Goal: Information Seeking & Learning: Find specific page/section

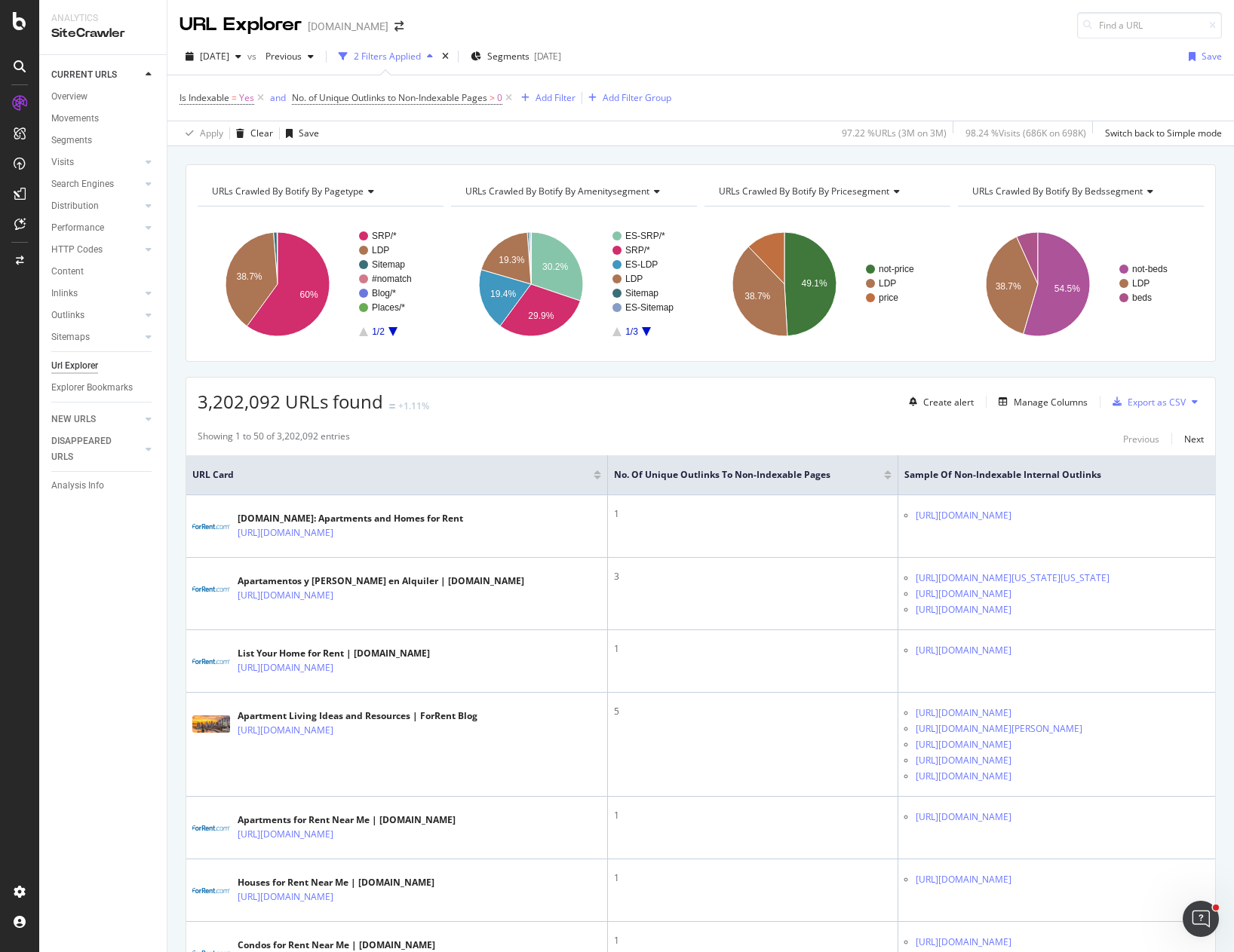
click at [928, 44] on div "[DATE] vs Previous 2 Filters Applied Segments [DATE] Save" at bounding box center [701, 59] width 1066 height 30
drag, startPoint x: 91, startPoint y: 221, endPoint x: 152, endPoint y: 199, distance: 64.8
click at [91, 221] on div "RealKeywords" at bounding box center [89, 224] width 67 height 15
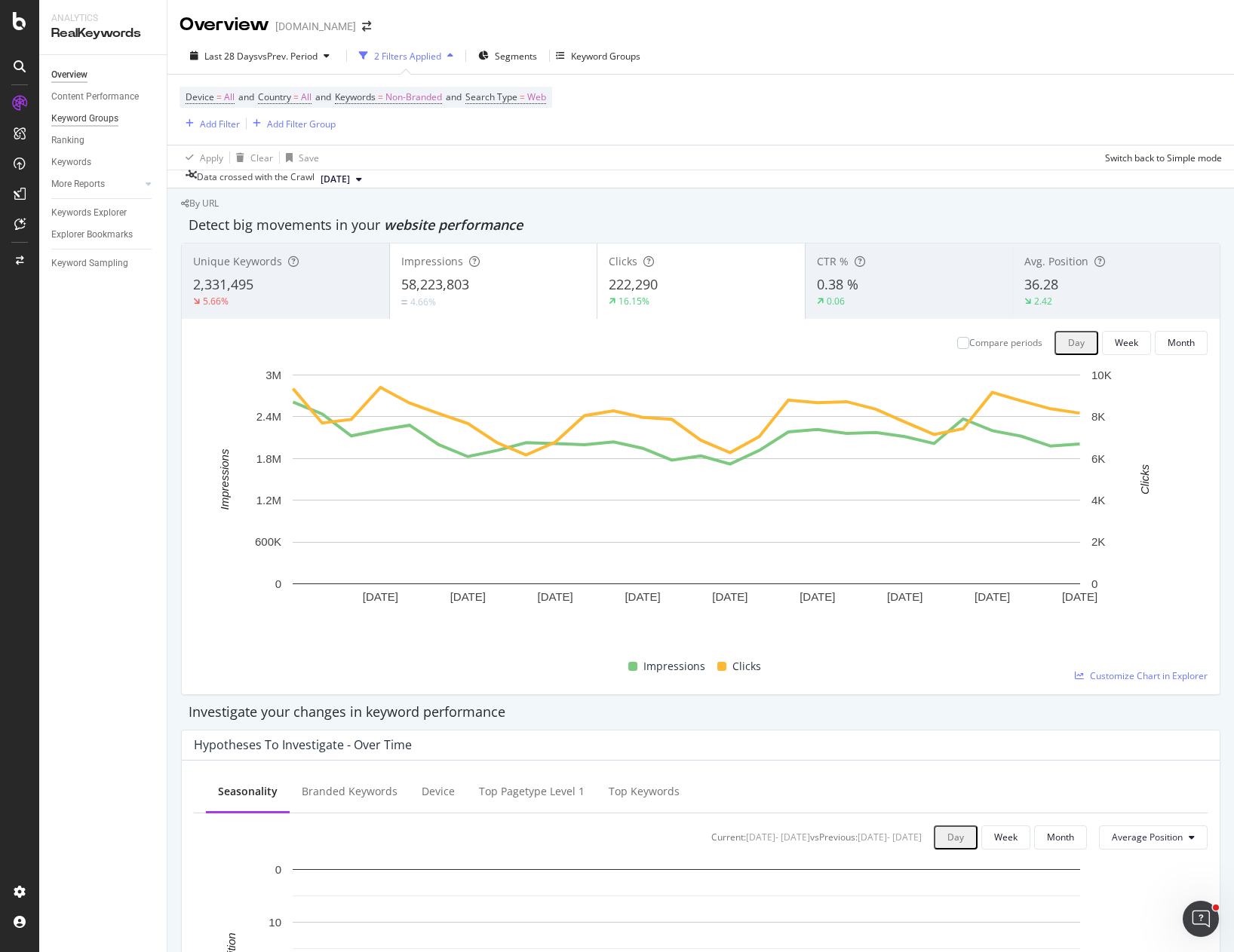
click at [83, 112] on div "Keyword Groups" at bounding box center [84, 119] width 67 height 16
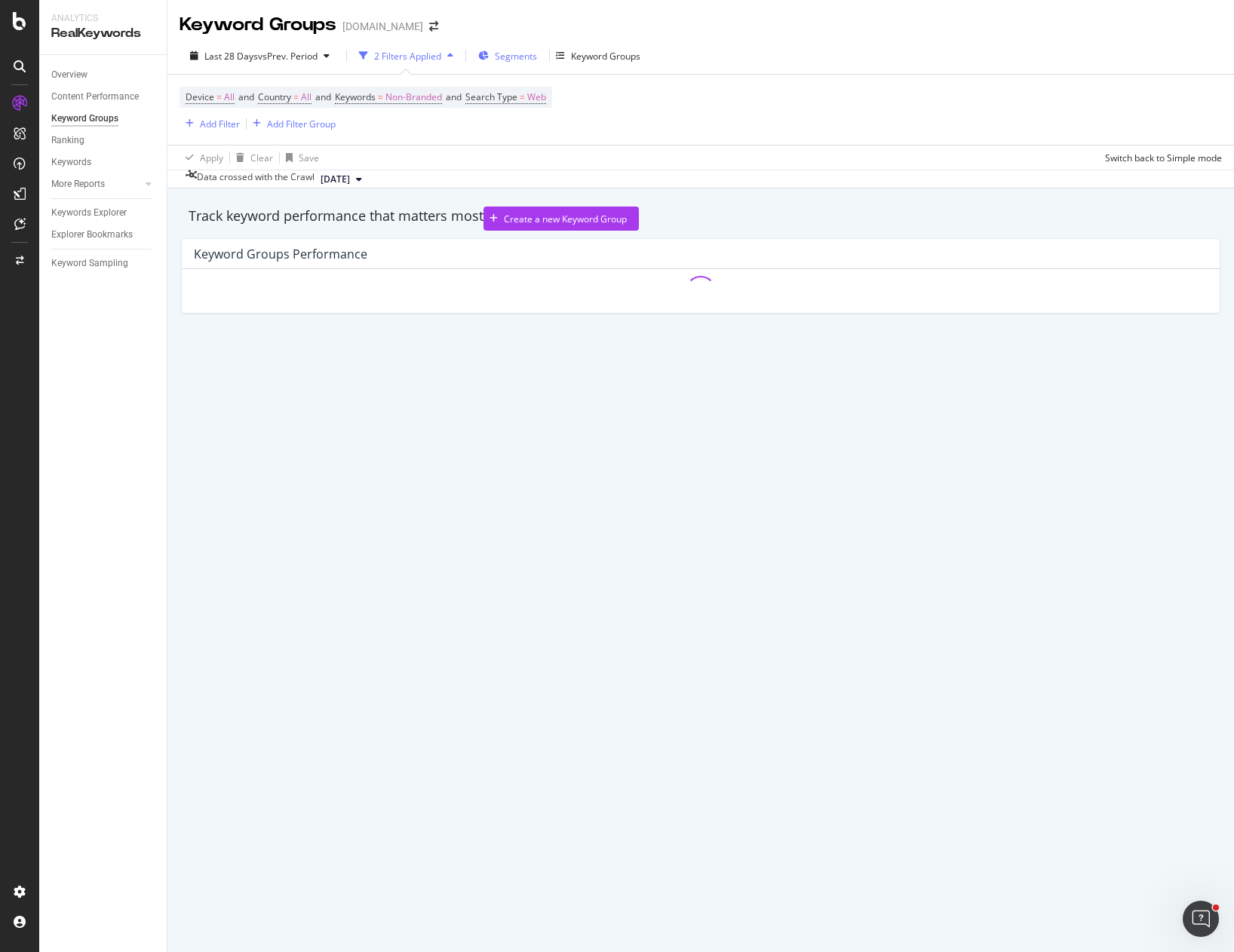
click at [513, 57] on span "Segments" at bounding box center [516, 57] width 42 height 13
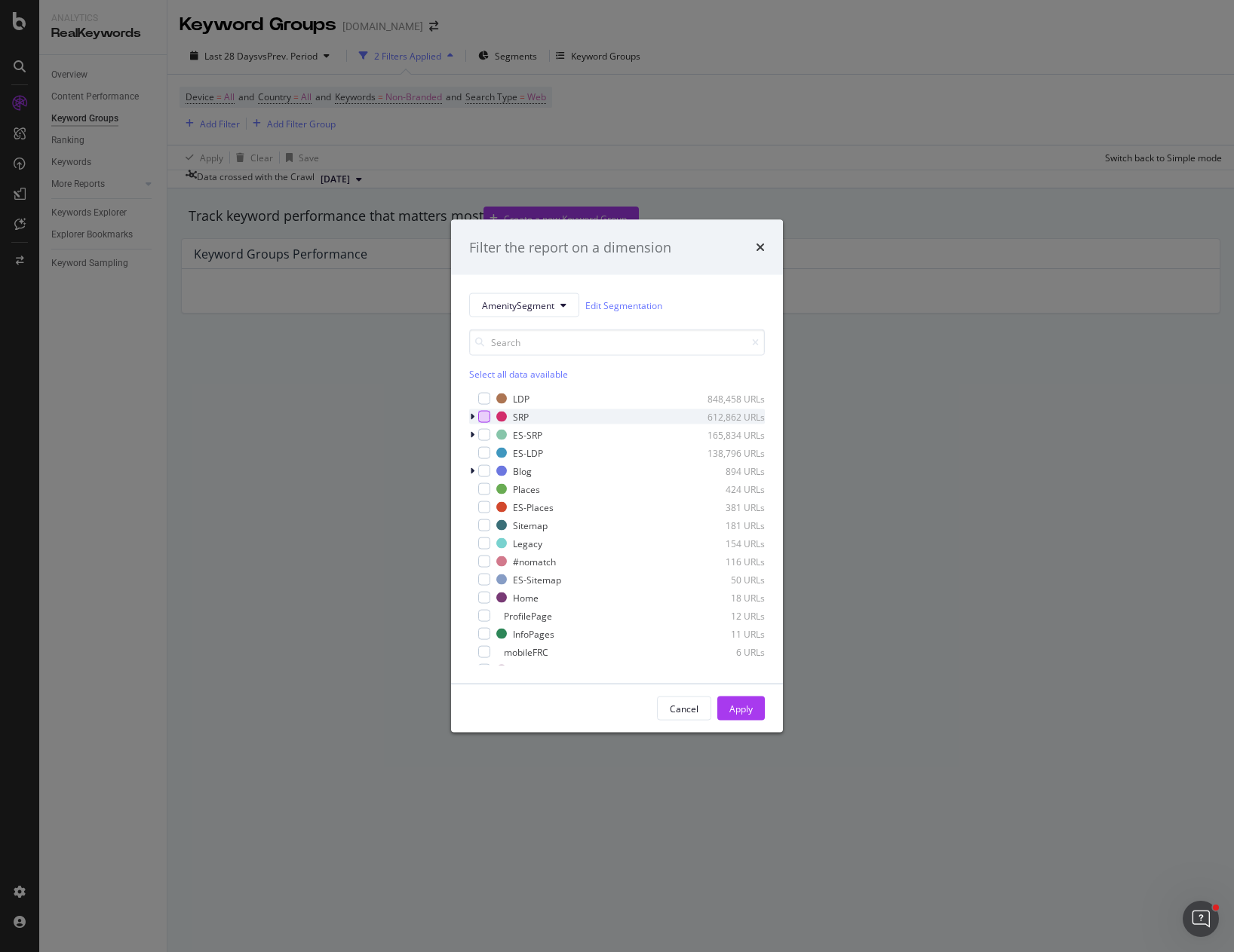
click at [484, 417] on div "modal" at bounding box center [484, 417] width 12 height 12
click at [473, 417] on icon "modal" at bounding box center [473, 417] width 5 height 9
click at [484, 417] on icon "modal" at bounding box center [485, 417] width 6 height 7
click at [491, 434] on div "modal" at bounding box center [493, 432] width 12 height 12
click at [481, 418] on icon "modal" at bounding box center [485, 417] width 6 height 7
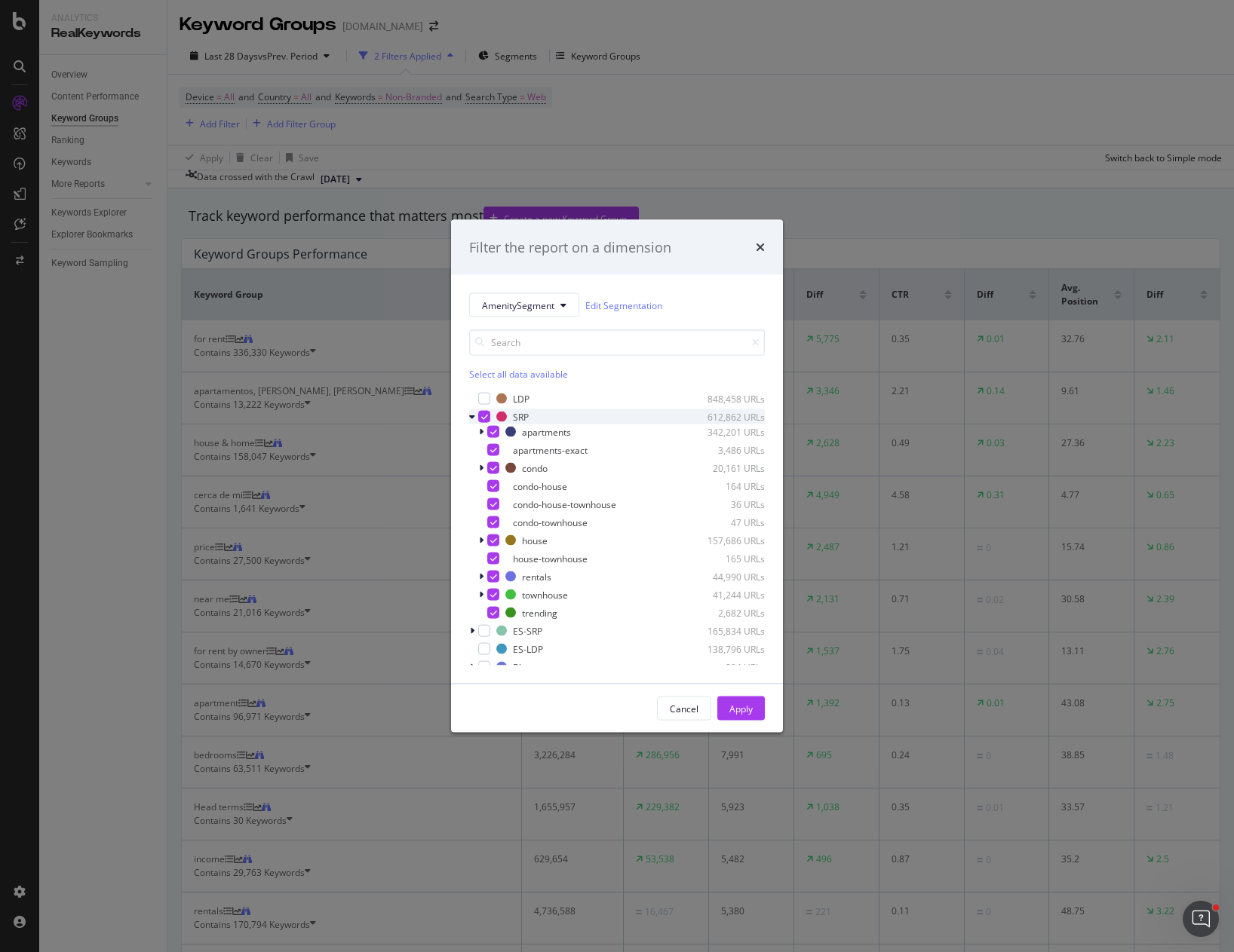
drag, startPoint x: 727, startPoint y: 704, endPoint x: 720, endPoint y: 692, distance: 13.9
click at [727, 704] on button "Apply" at bounding box center [741, 709] width 48 height 24
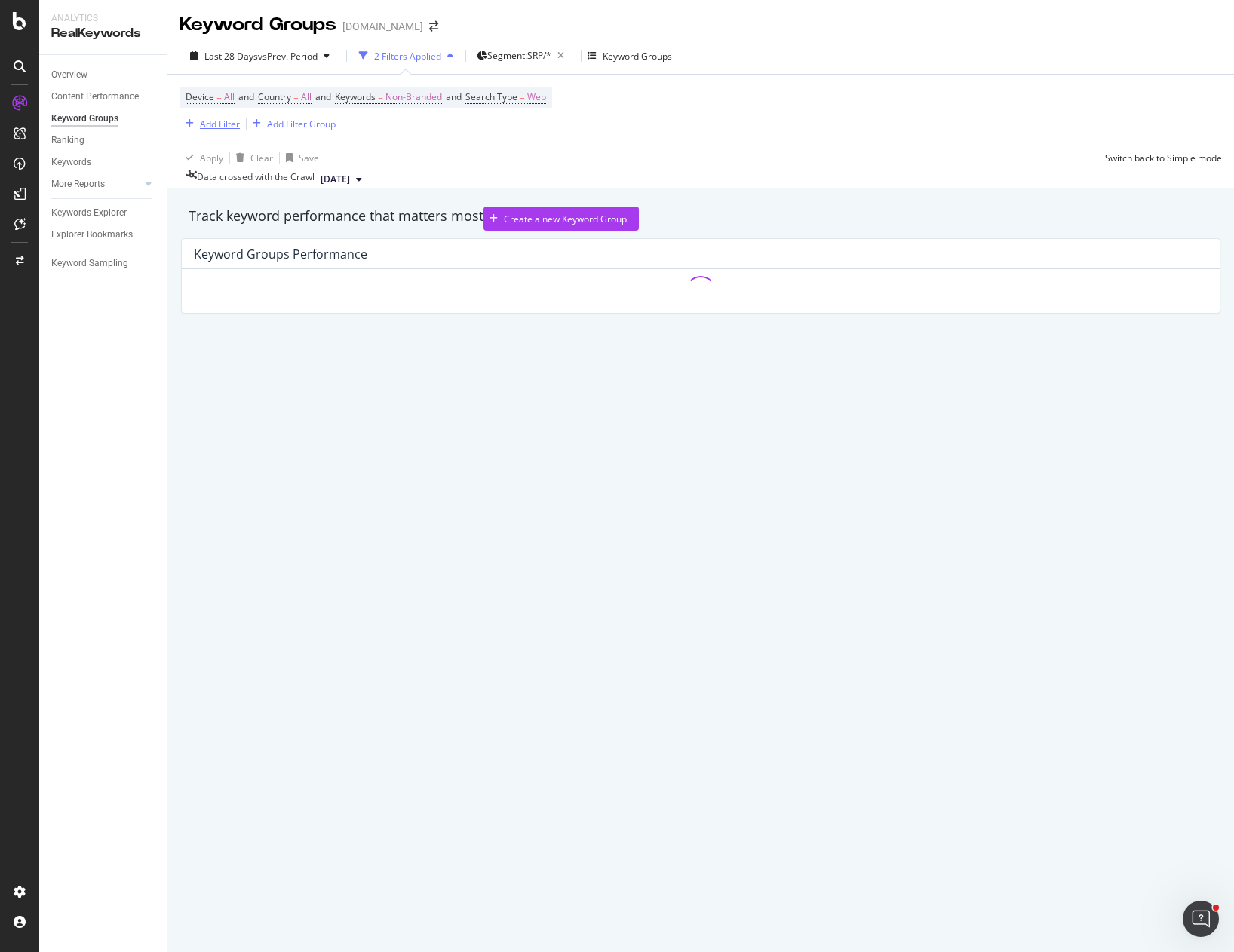
click at [218, 127] on div "Add Filter" at bounding box center [219, 124] width 40 height 13
type input "ismain"
click at [430, 161] on div "Is Main URL" at bounding box center [463, 154] width 65 height 13
click at [690, 129] on div "Device = All and Country = All and Keywords = Non-Branded and Search Type = Web…" at bounding box center [701, 109] width 1042 height 70
click at [210, 125] on div "Add Filter" at bounding box center [219, 124] width 40 height 13
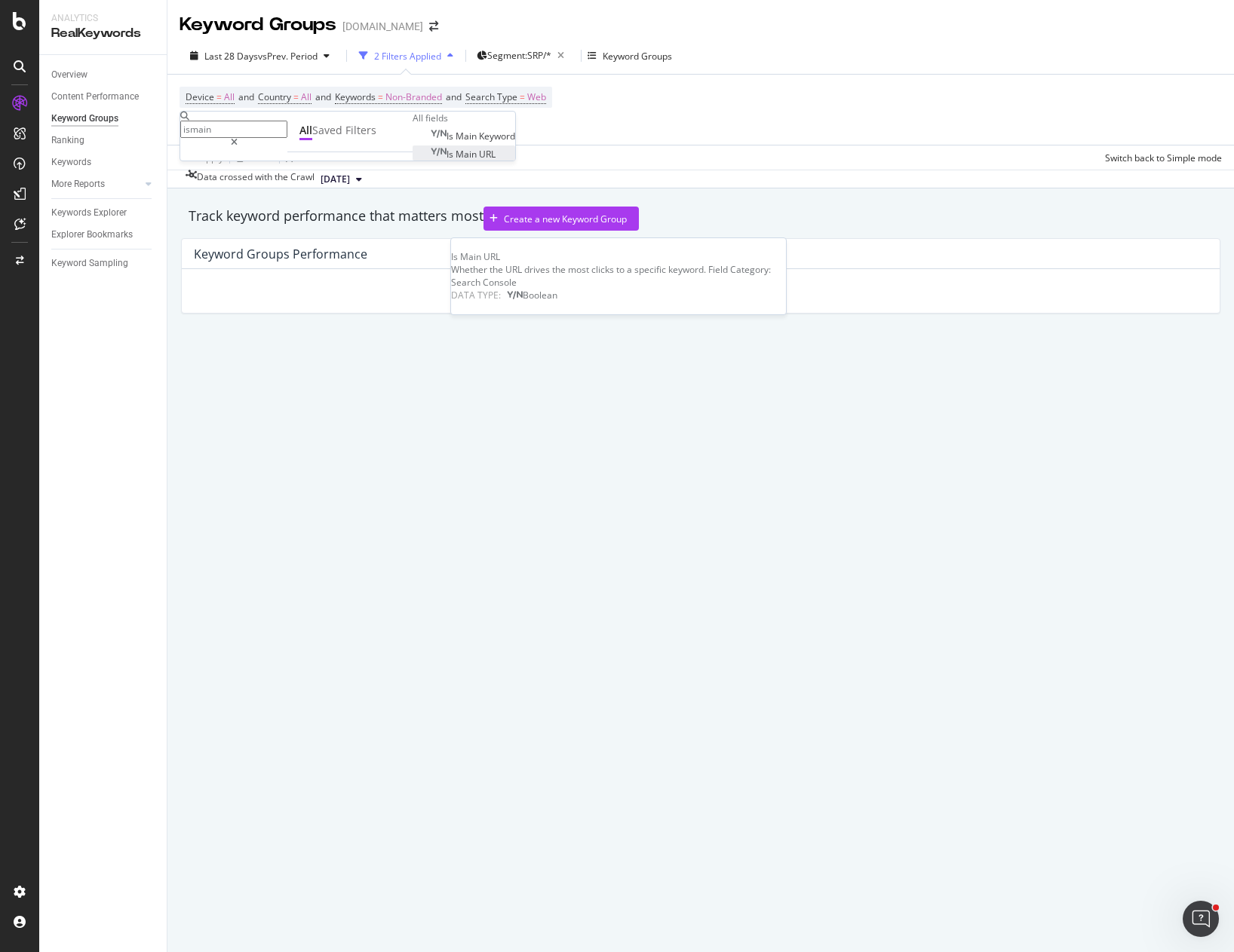
click at [479, 161] on span "URL" at bounding box center [487, 154] width 17 height 13
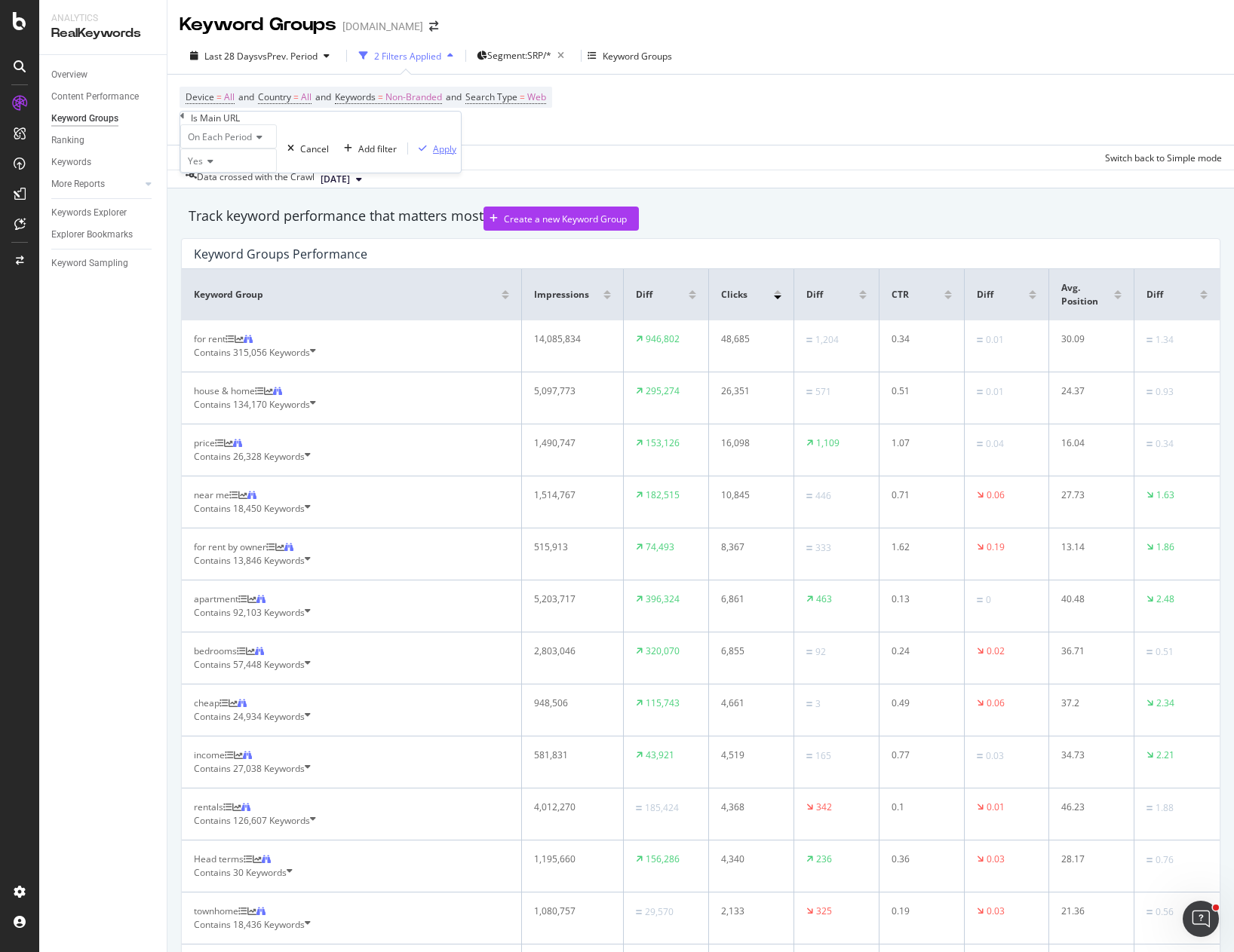
click at [433, 155] on div "Apply" at bounding box center [444, 149] width 23 height 13
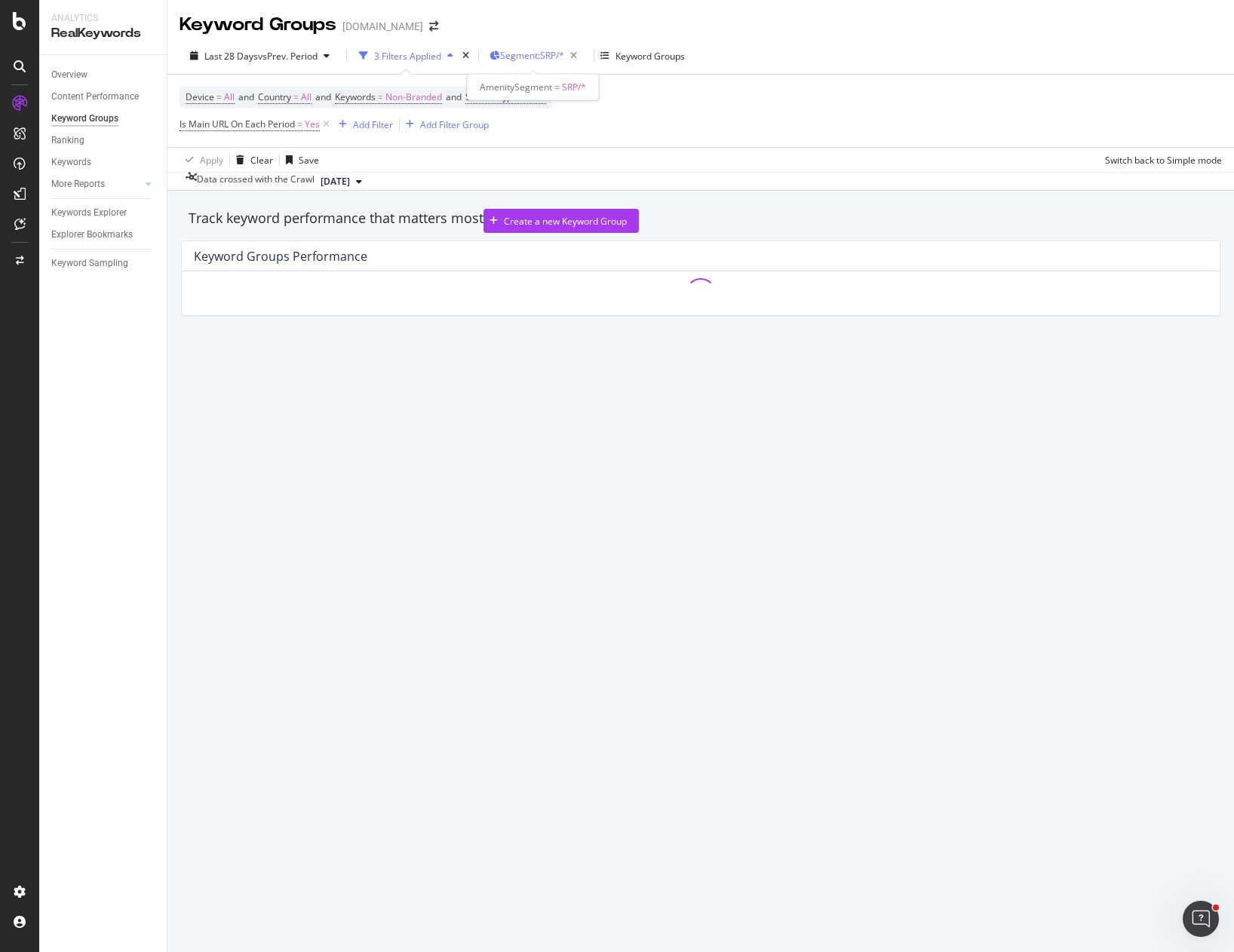
click at [548, 53] on span "Segment: SRP/*" at bounding box center [532, 56] width 64 height 13
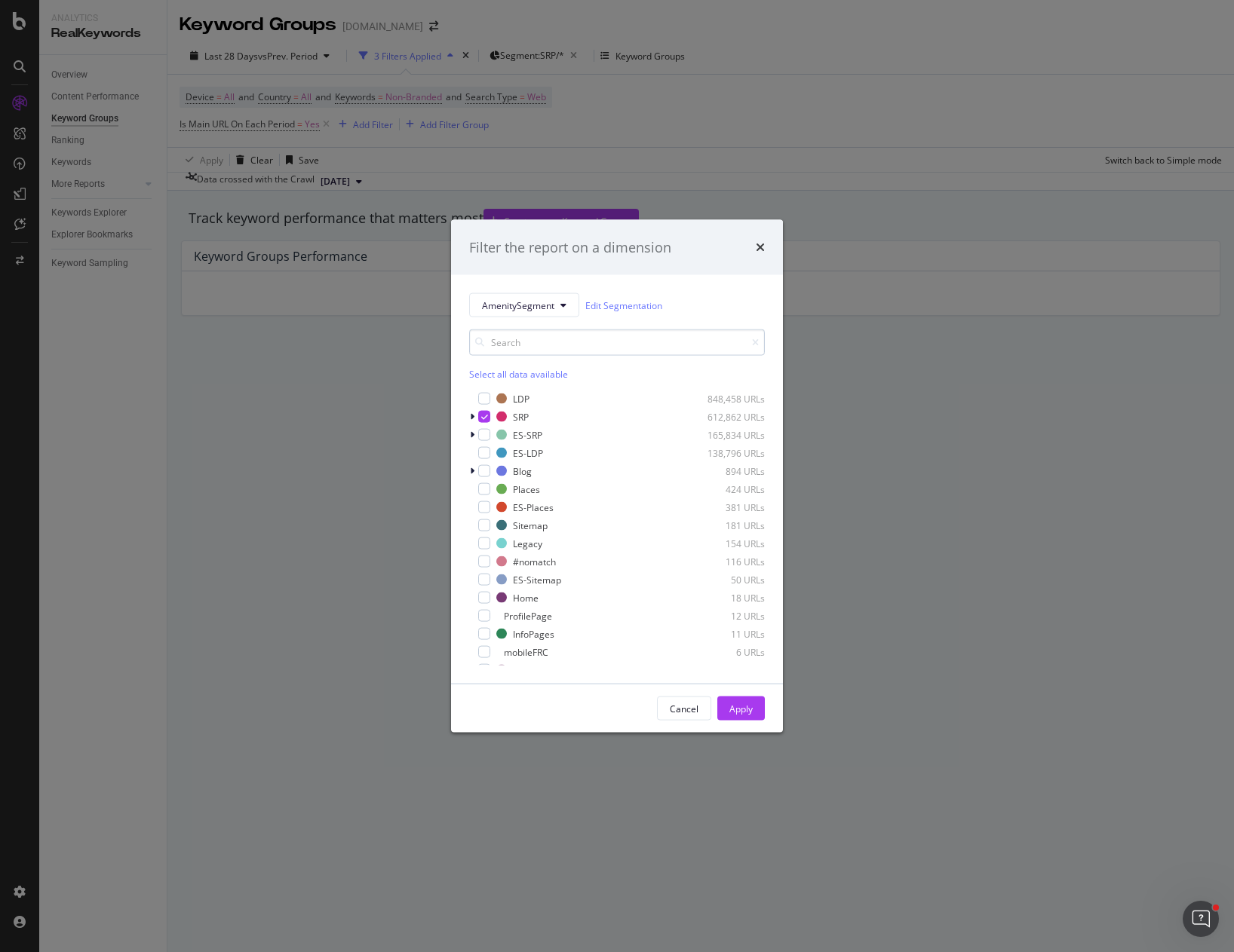
click at [553, 339] on input "modal" at bounding box center [617, 342] width 295 height 27
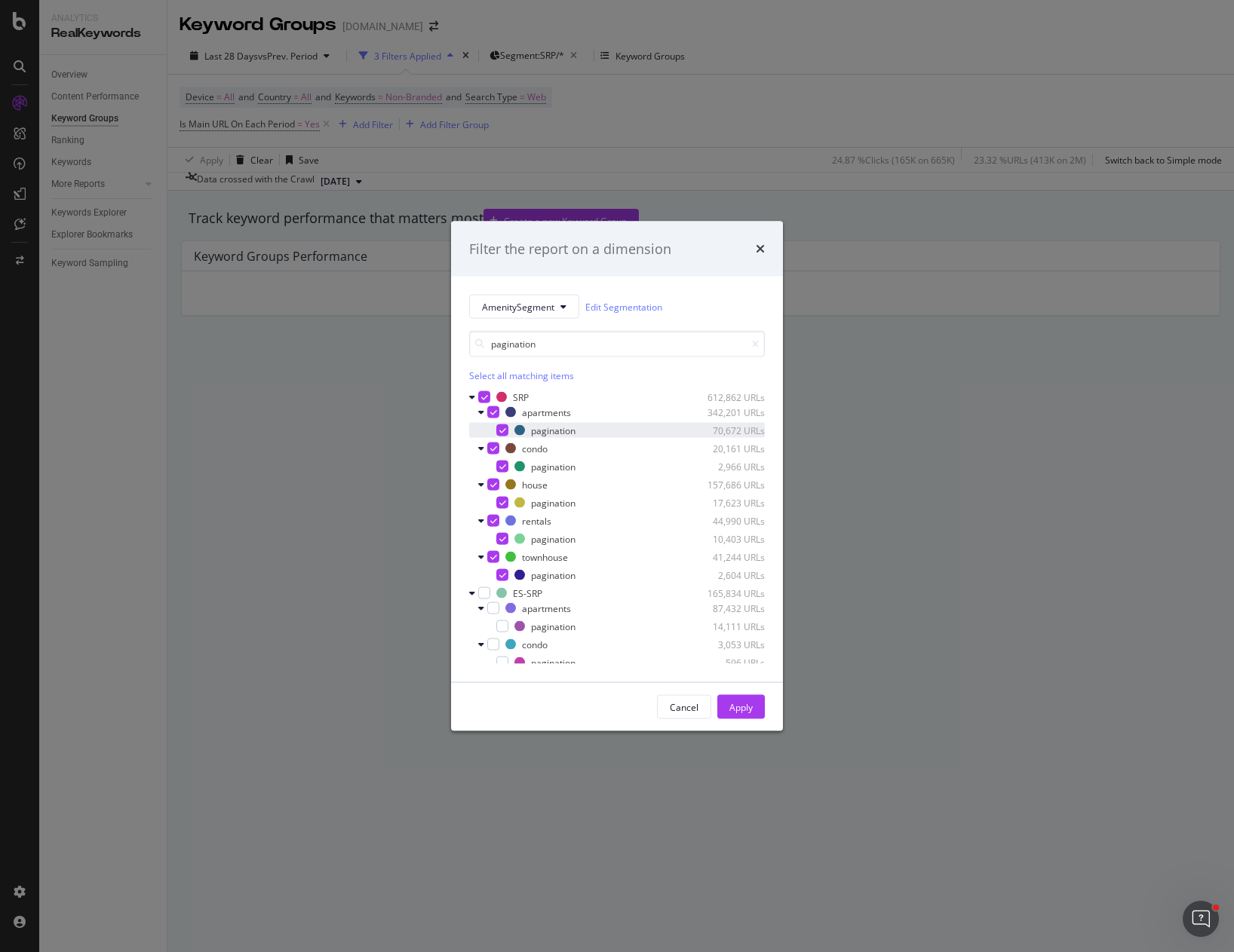
type input "pagination"
click at [502, 434] on div "modal" at bounding box center [502, 430] width 12 height 12
click at [495, 463] on div "modal" at bounding box center [491, 467] width 9 height 15
click at [503, 503] on icon "modal" at bounding box center [503, 502] width 6 height 7
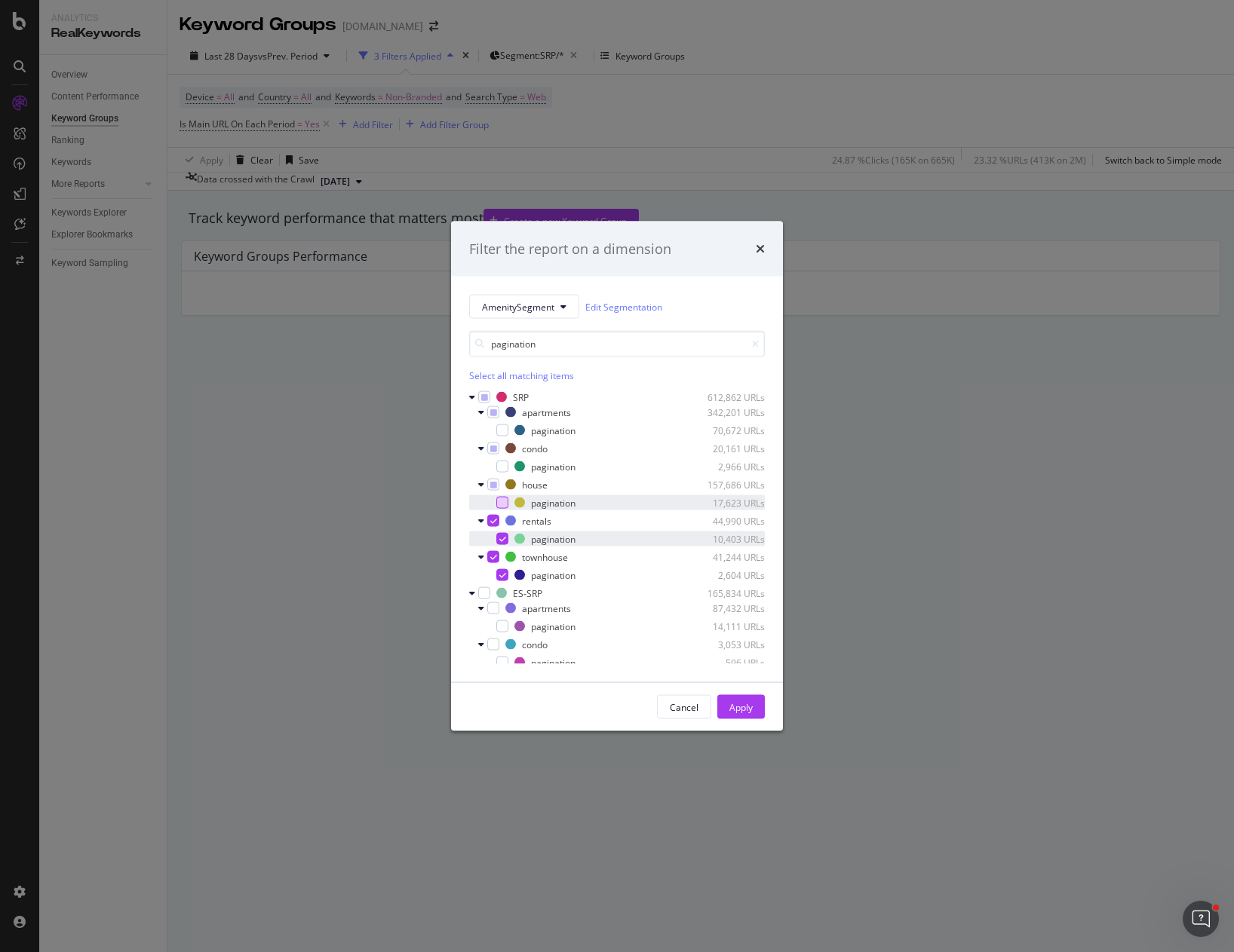
click at [507, 533] on div "modal" at bounding box center [502, 539] width 12 height 12
click at [503, 570] on div "modal" at bounding box center [502, 575] width 12 height 12
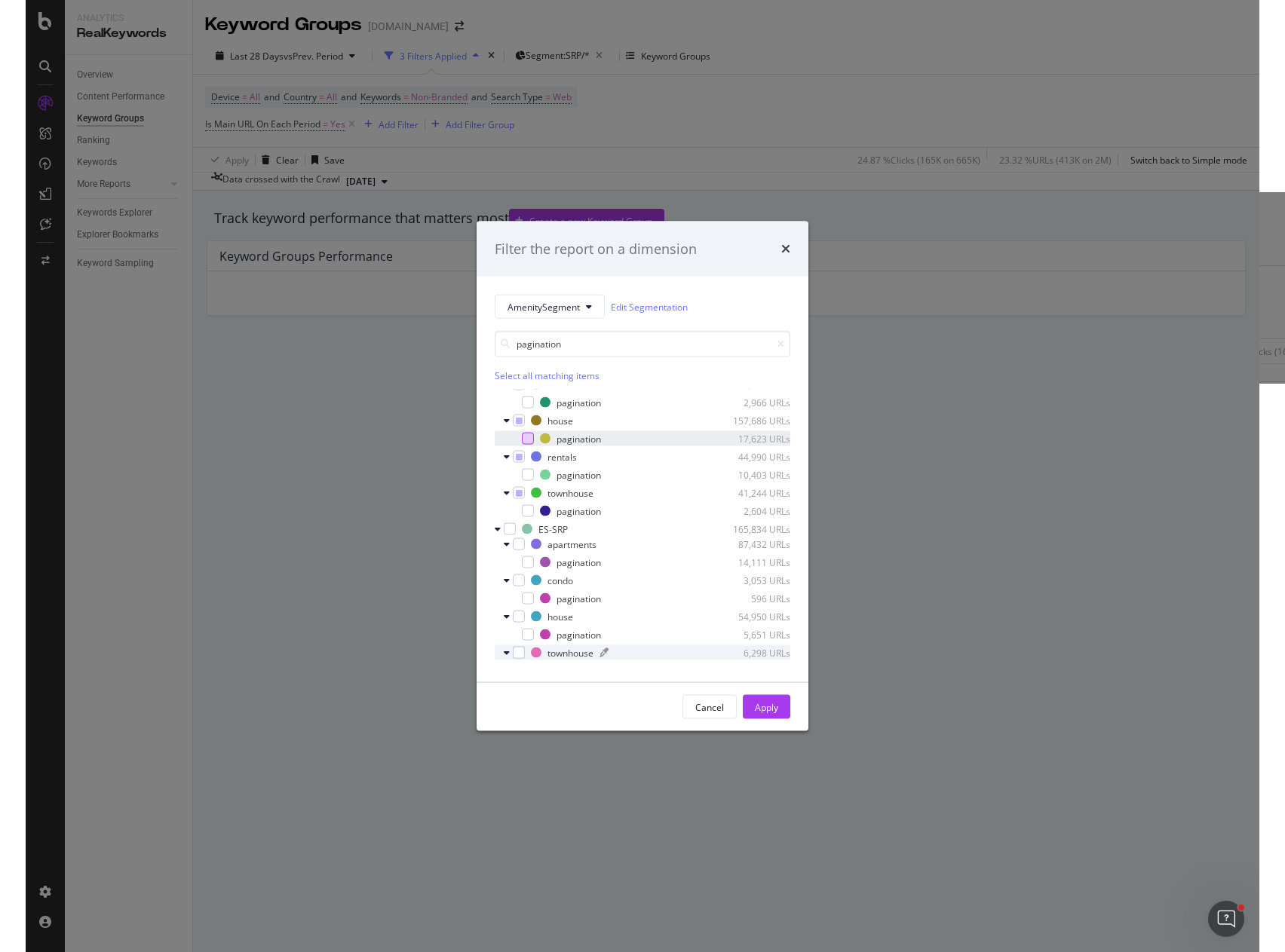
scroll to position [115, 0]
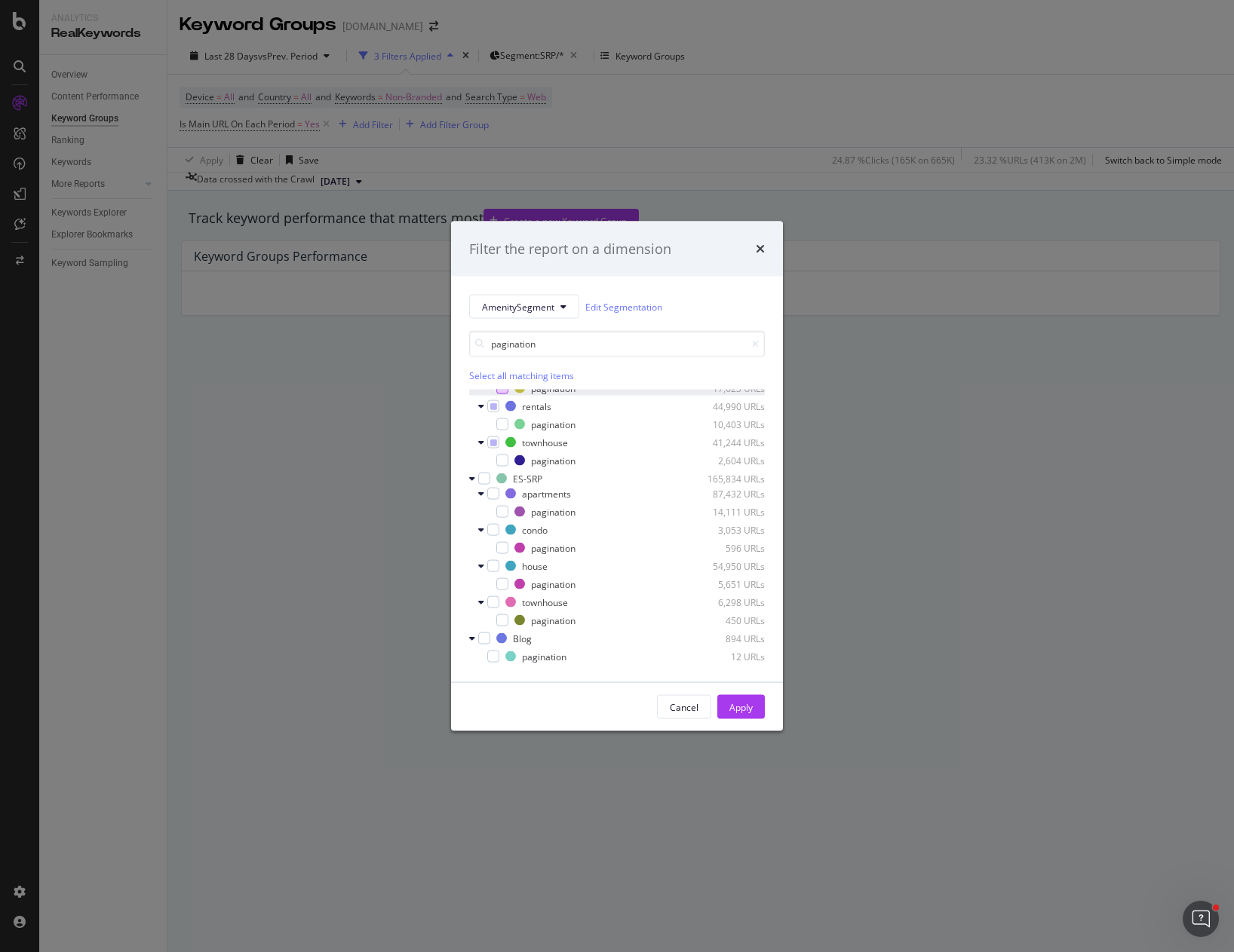
drag, startPoint x: 727, startPoint y: 706, endPoint x: 707, endPoint y: 700, distance: 20.9
click at [722, 705] on button "Apply" at bounding box center [741, 707] width 48 height 24
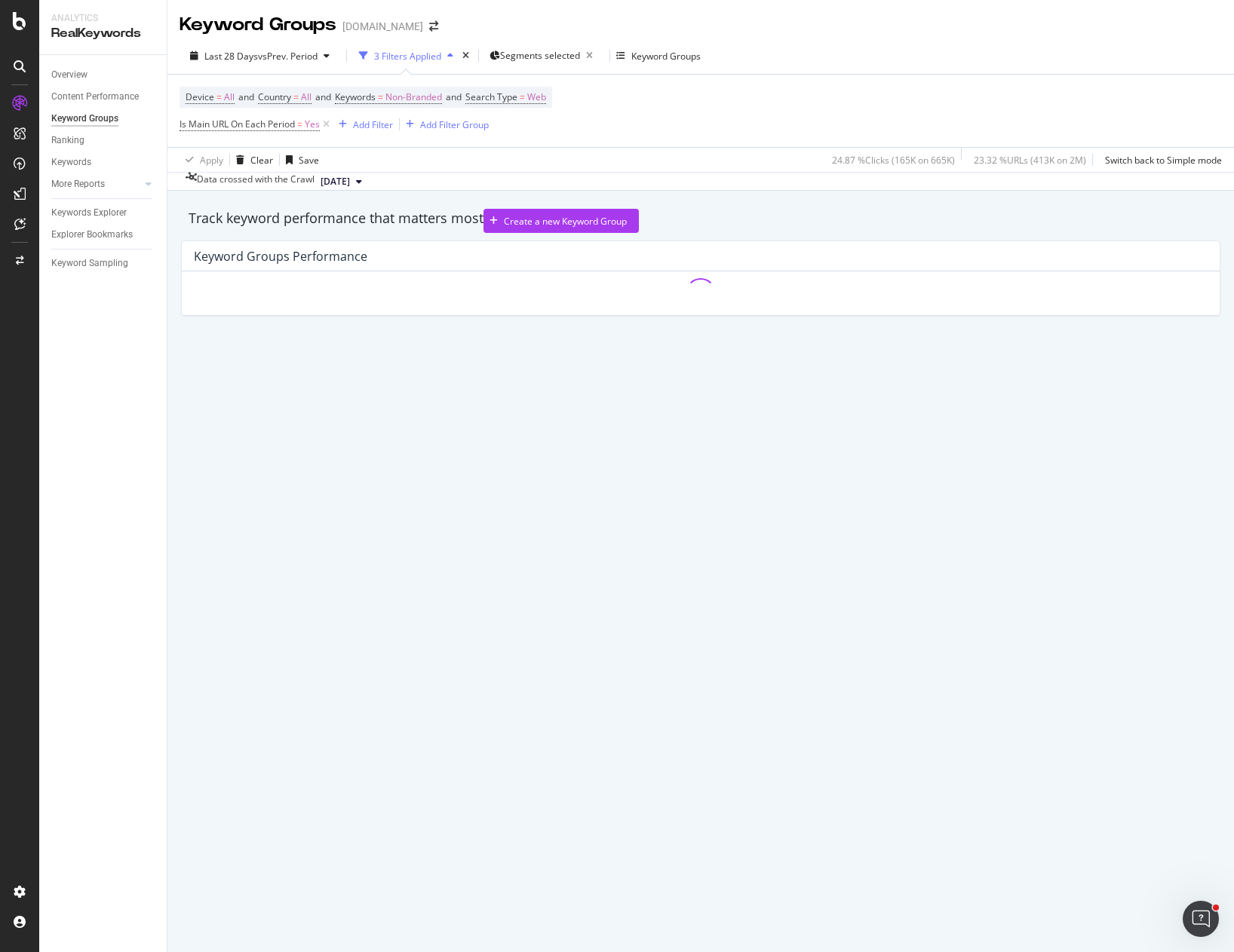
click at [804, 44] on div "Last 28 Days vs Prev. Period 3 Filters Applied Segments selected Keyword Groups" at bounding box center [701, 58] width 1066 height 30
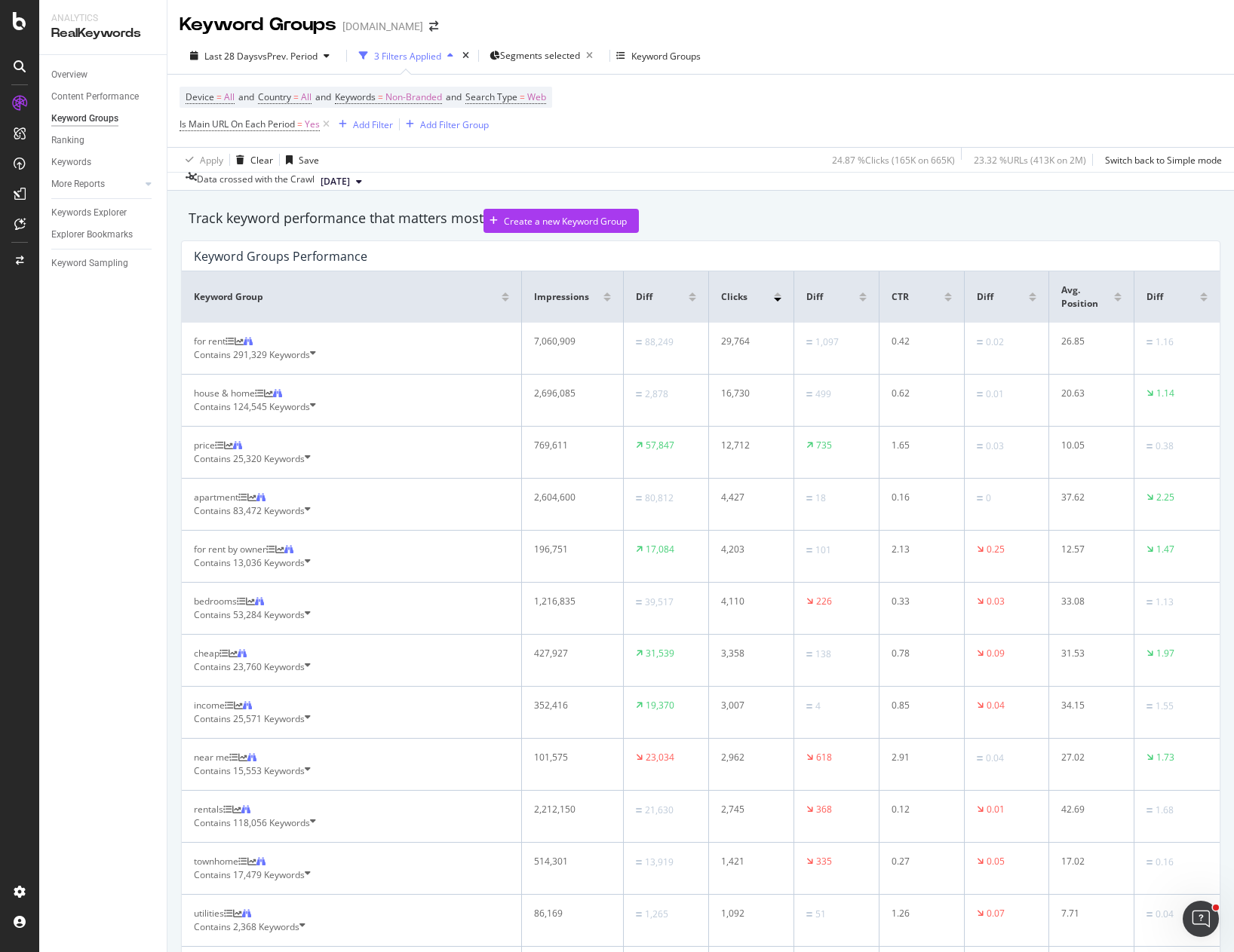
drag, startPoint x: 775, startPoint y: 40, endPoint x: 856, endPoint y: 2, distance: 89.5
click at [779, 41] on div "Last 28 Days vs Prev. Period 3 Filters Applied Segments selected Keyword Groups…" at bounding box center [701, 114] width 1066 height 153
click at [898, 48] on div "Last 28 Days vs Prev. Period 3 Filters Applied Segments selected Keyword Groups" at bounding box center [701, 58] width 1066 height 30
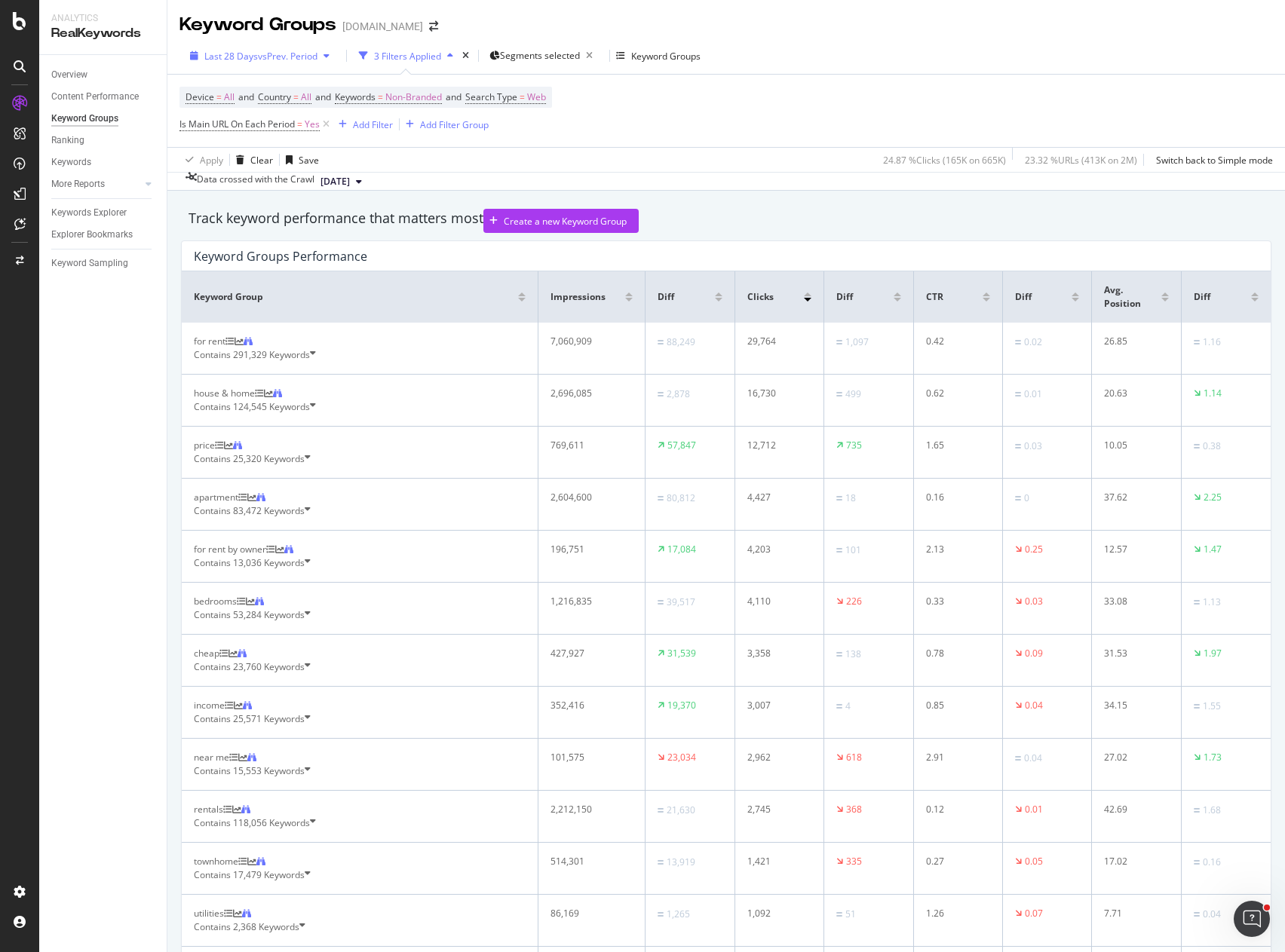
click at [299, 56] on span "vs Prev. Period" at bounding box center [288, 57] width 60 height 13
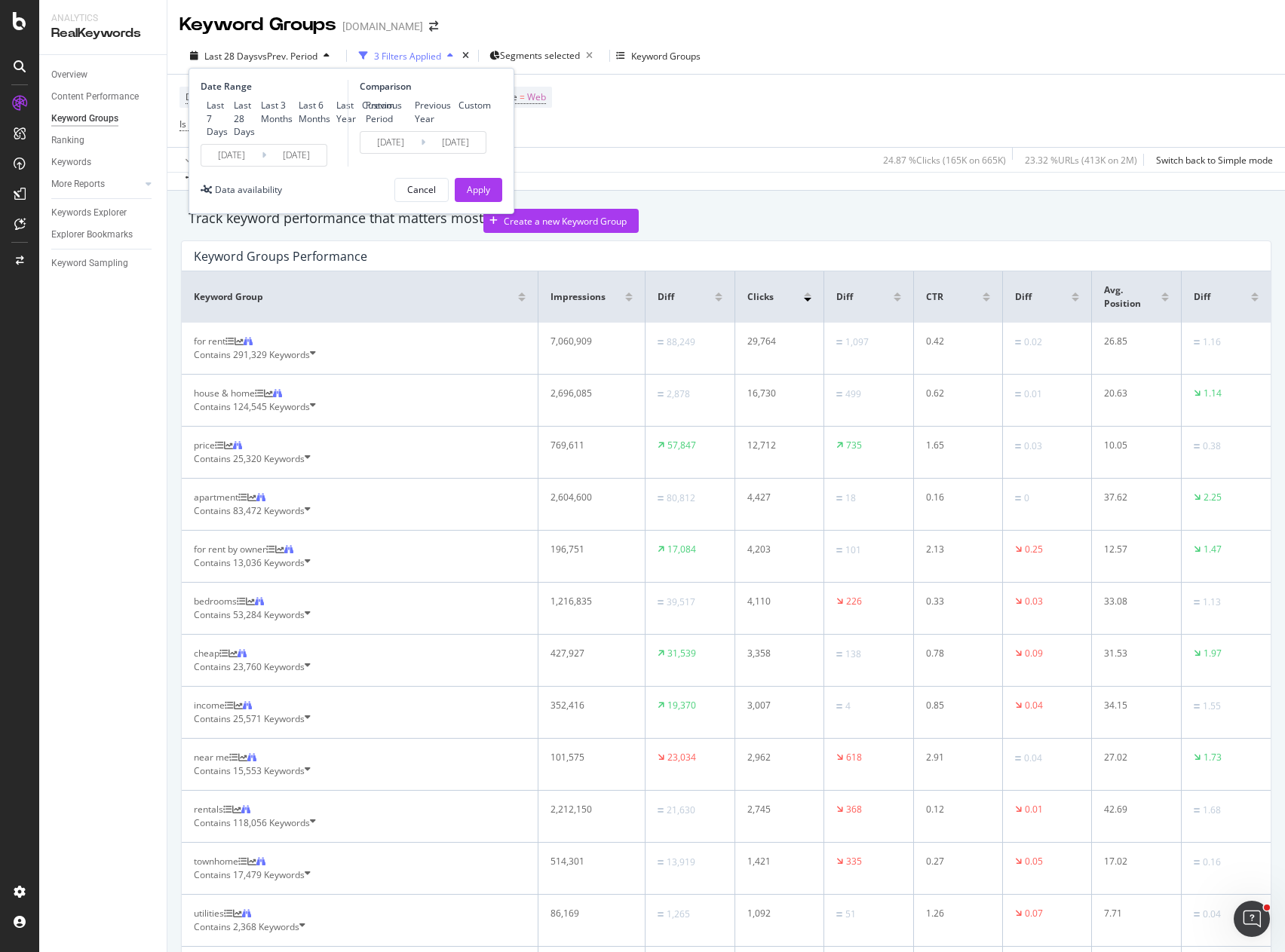
click at [228, 108] on div "Last 7 Days" at bounding box center [217, 118] width 21 height 39
type input "[DATE]"
click at [496, 202] on button "Apply" at bounding box center [478, 190] width 48 height 24
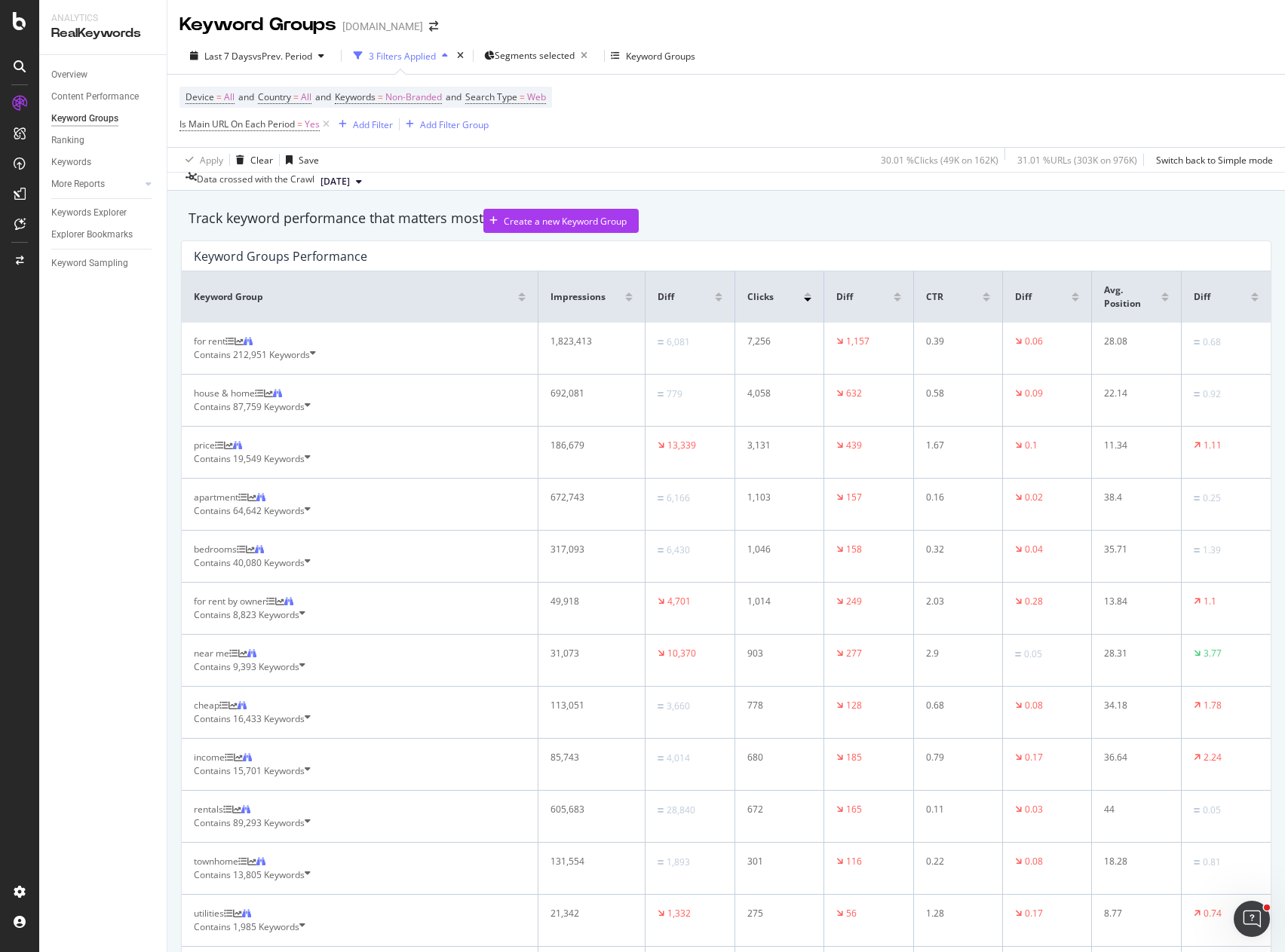
click at [945, 219] on div "Track keyword performance that matters most Create a new Keyword Group" at bounding box center [726, 221] width 1075 height 24
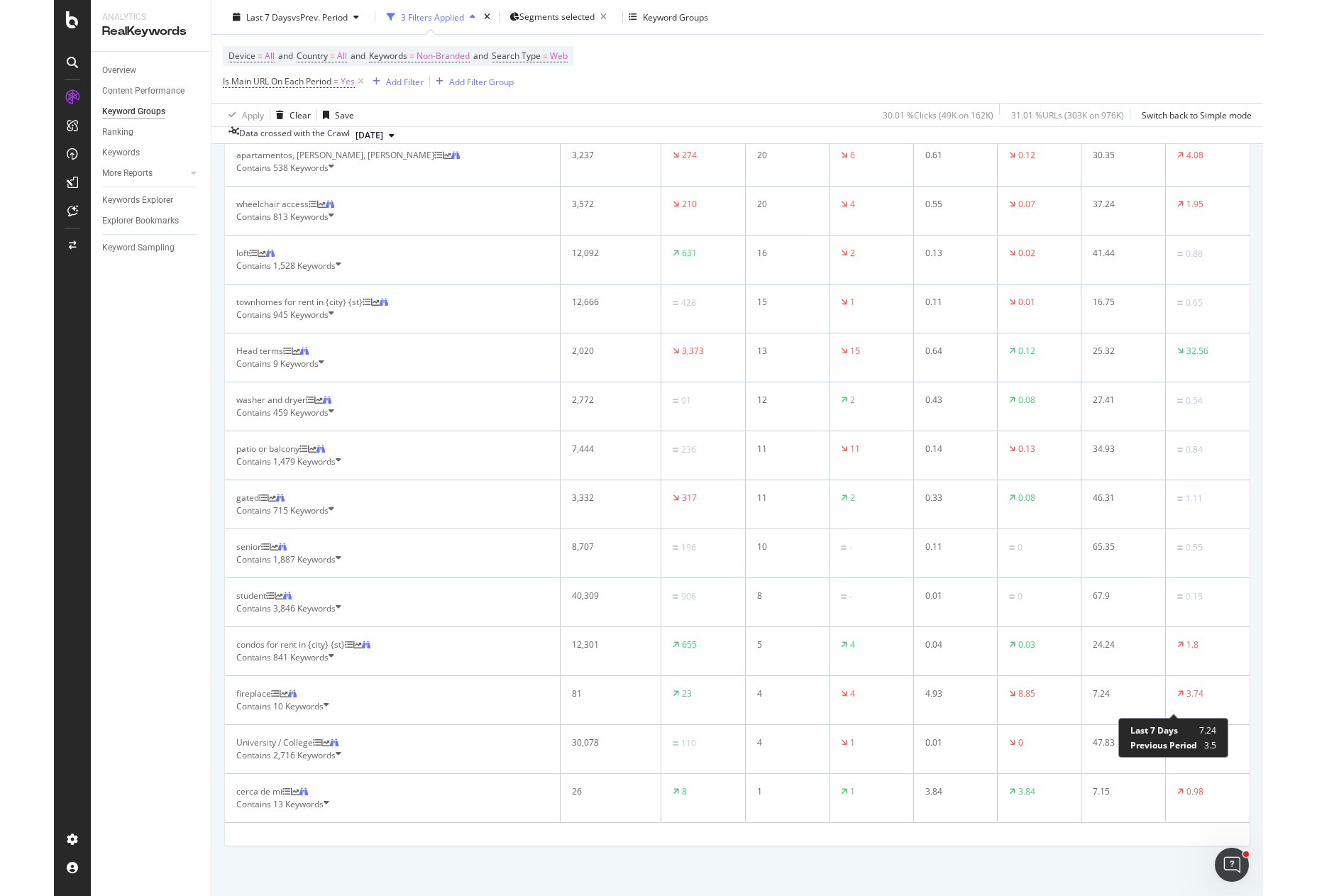
scroll to position [1487, 0]
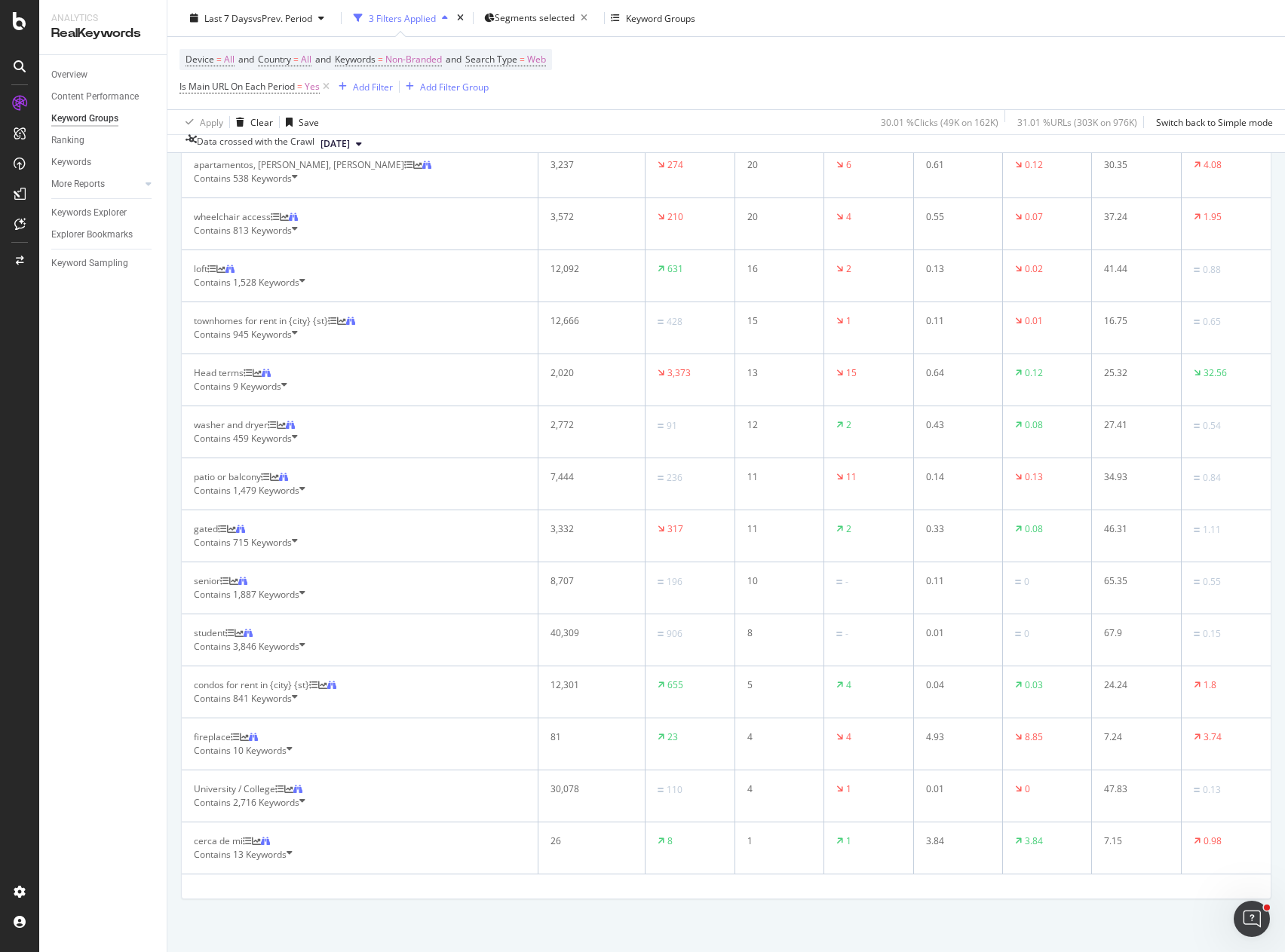
click at [268, 393] on span "9 Keywords" at bounding box center [257, 387] width 49 height 13
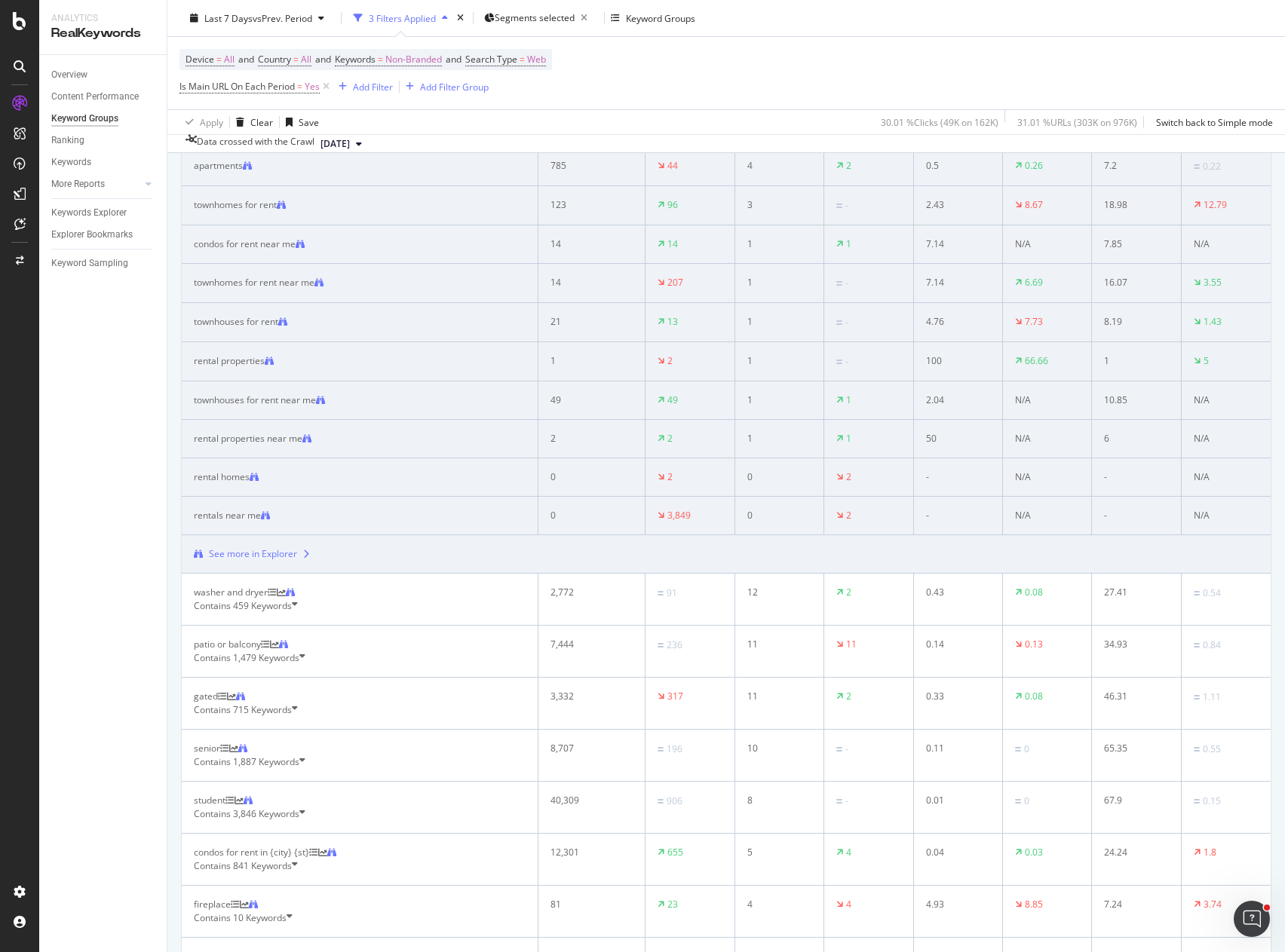
click at [278, 561] on div "See more in Explorer" at bounding box center [252, 554] width 88 height 14
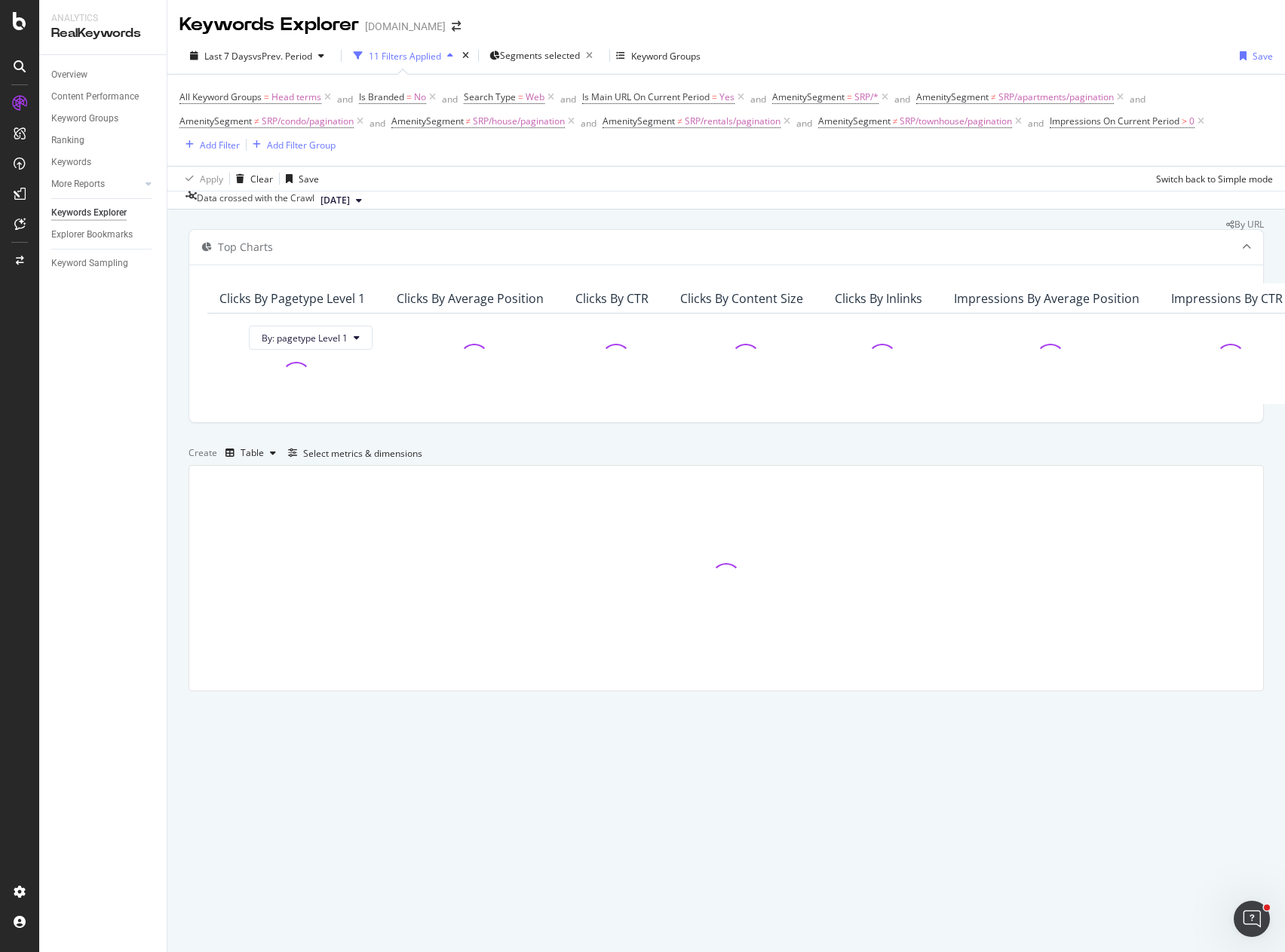
click at [136, 389] on div "Overview Content Performance Keyword Groups Ranking Keywords More Reports Count…" at bounding box center [103, 503] width 128 height 897
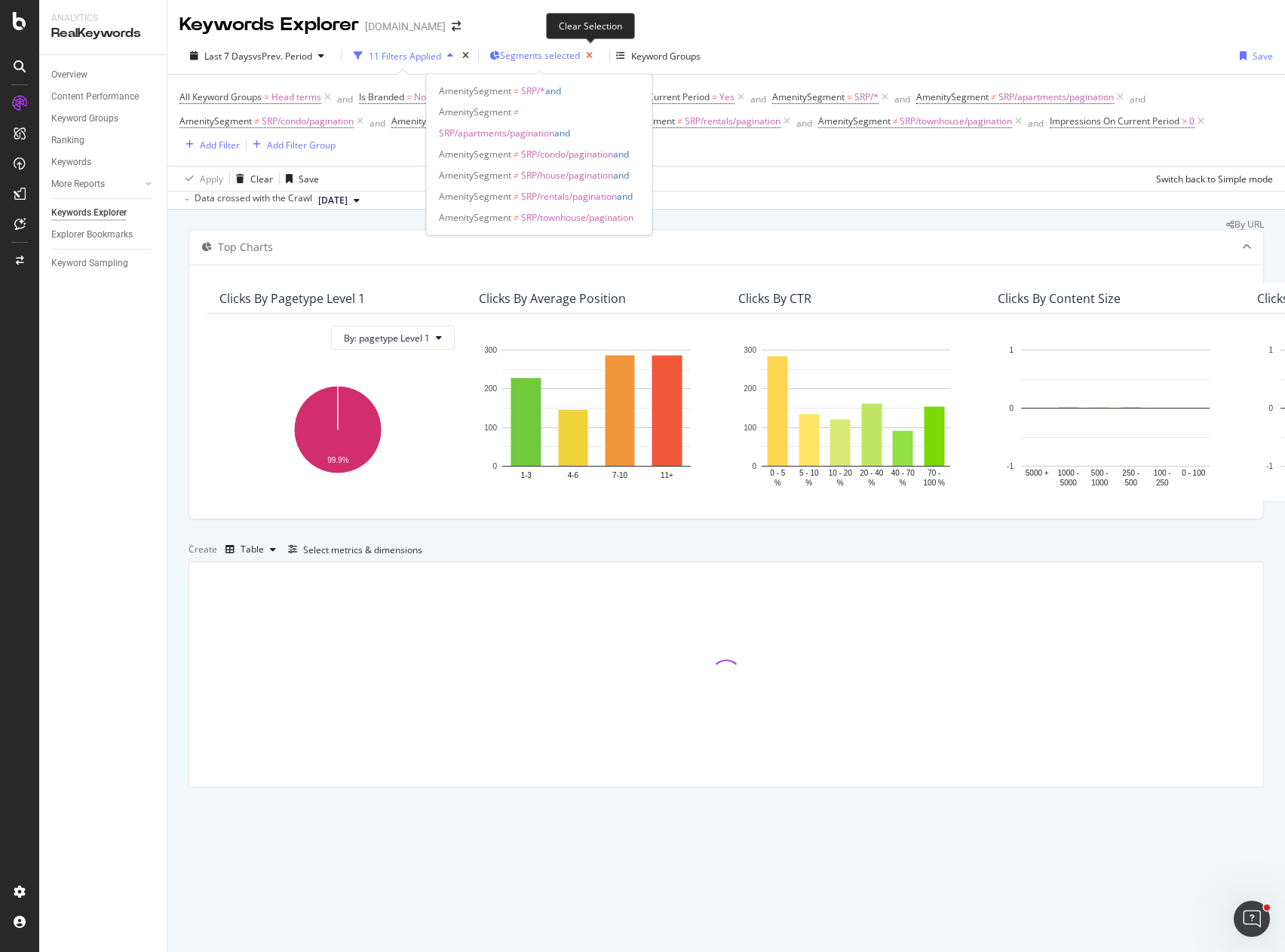
click at [587, 54] on icon "button" at bounding box center [589, 56] width 19 height 21
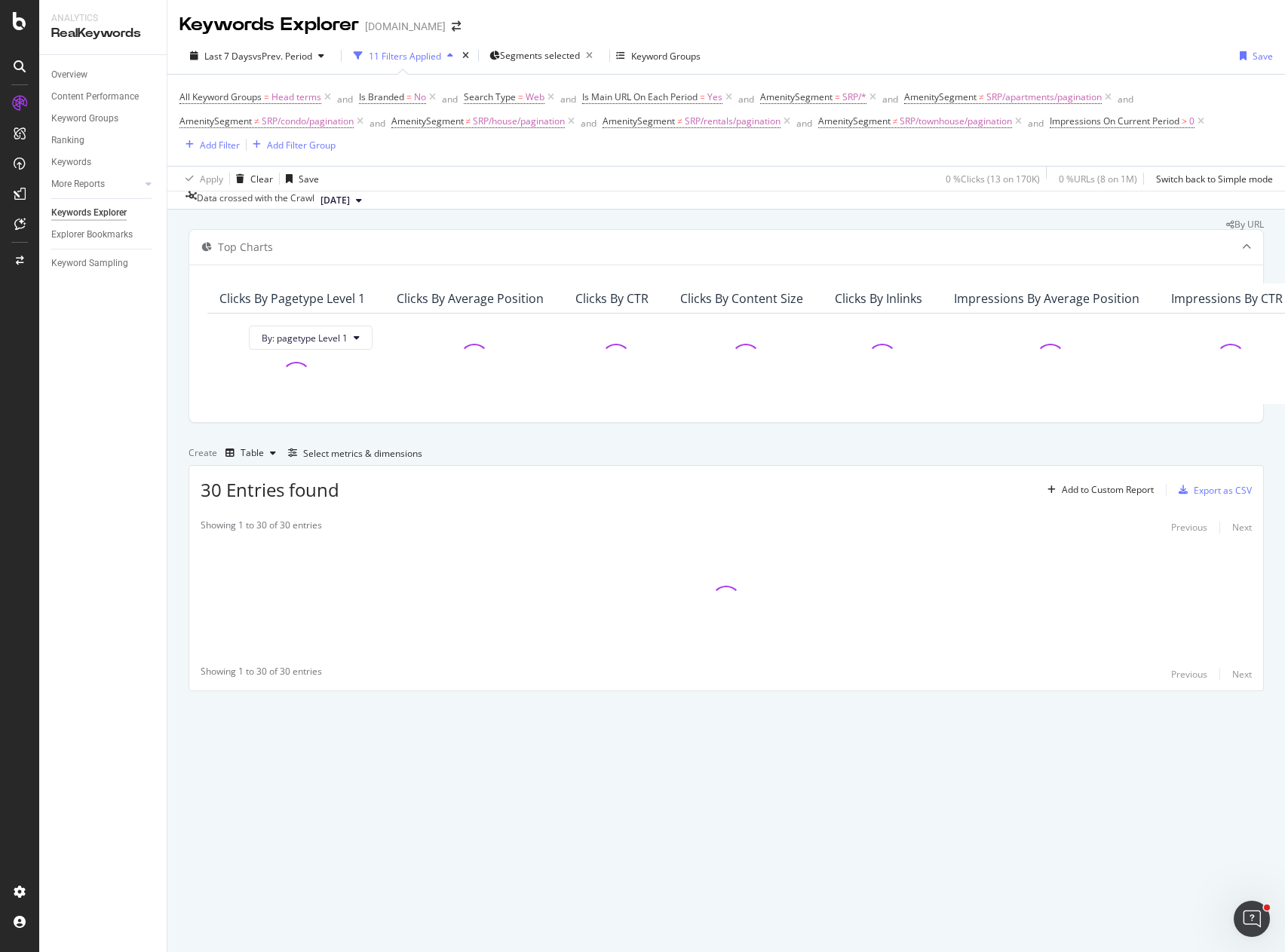
drag, startPoint x: 131, startPoint y: 310, endPoint x: 120, endPoint y: 315, distance: 12.1
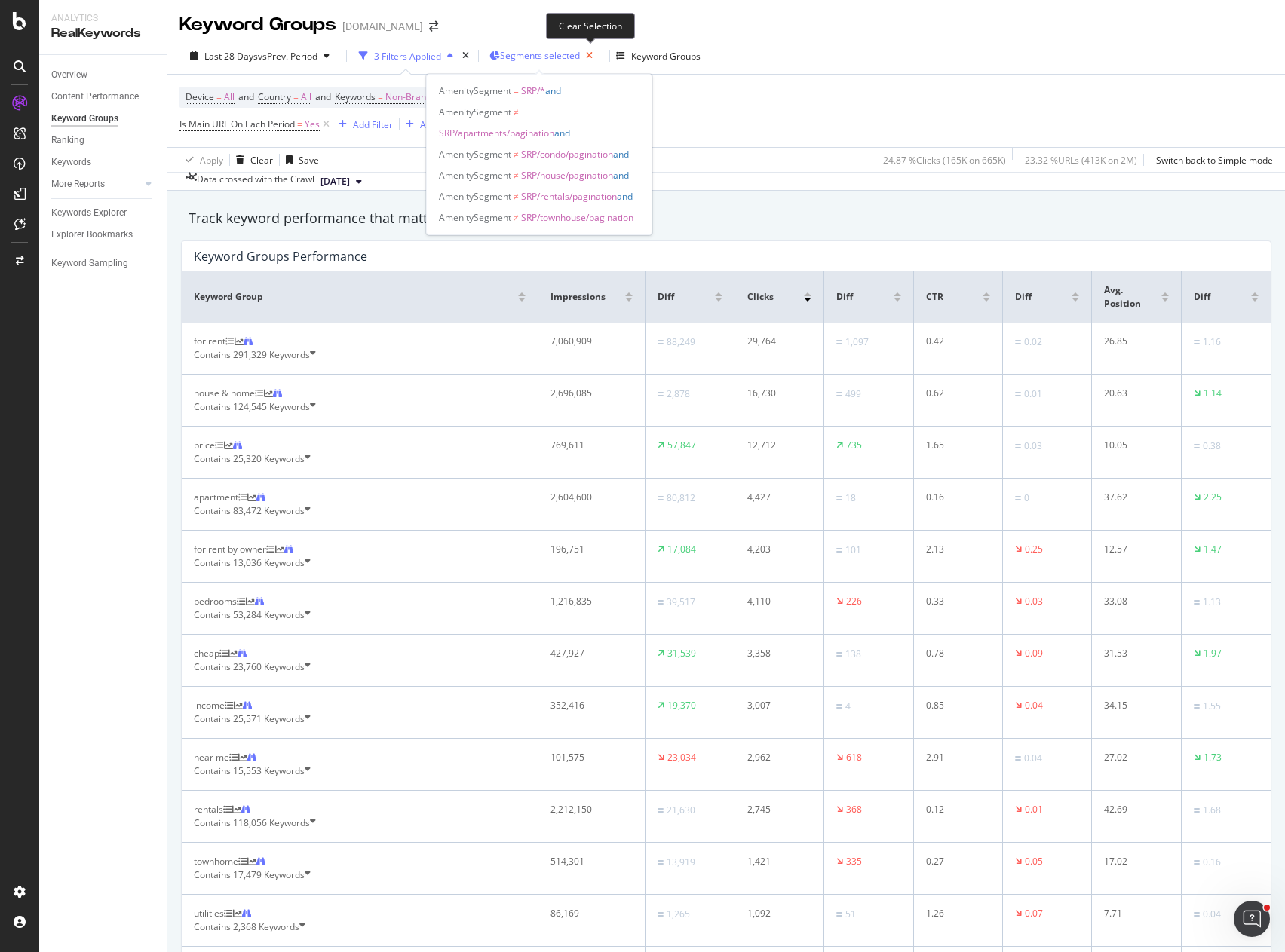
click at [590, 54] on icon "button" at bounding box center [589, 56] width 19 height 21
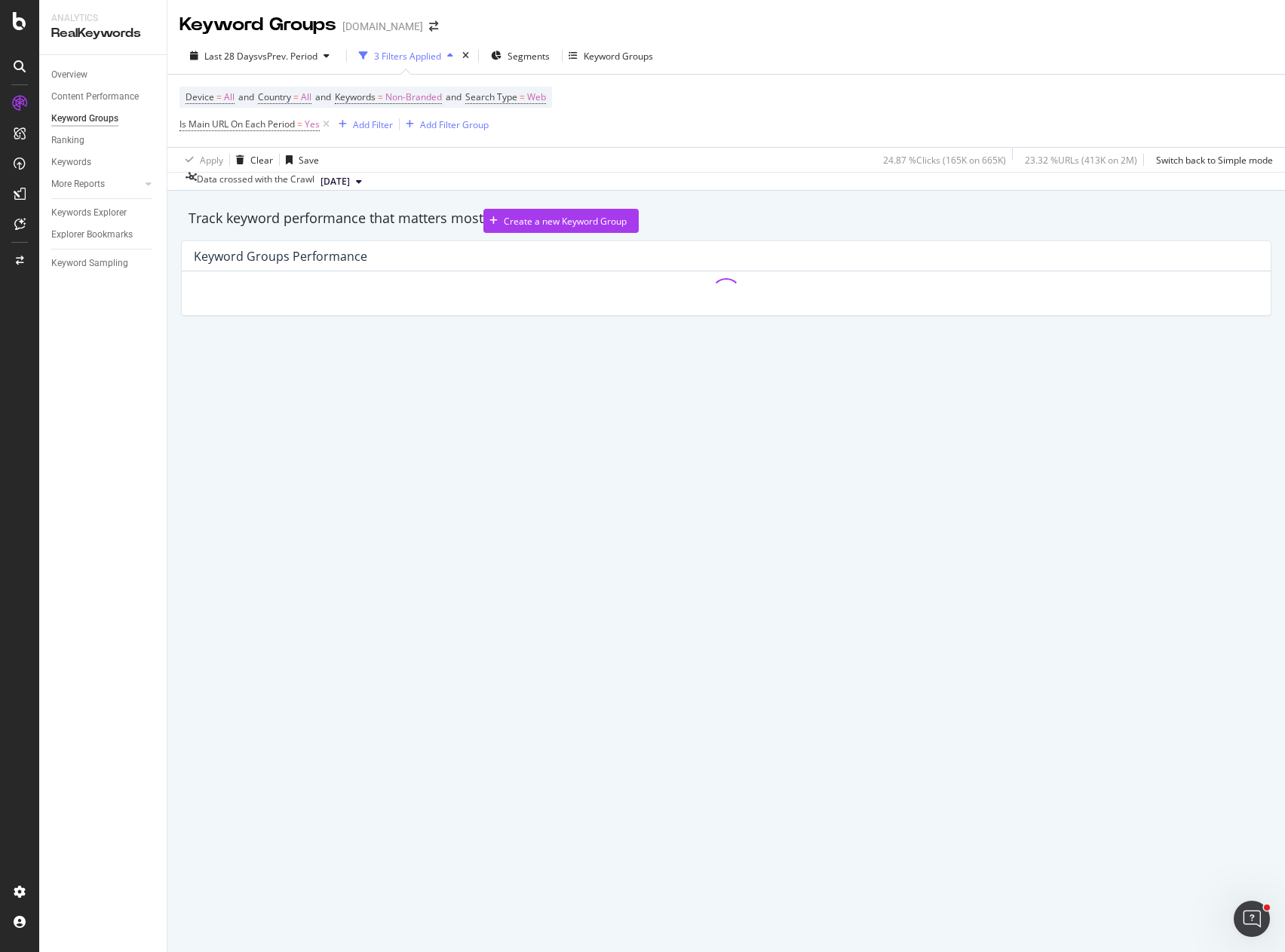
click at [662, 139] on div "Device = All and Country = All and Keywords = Non-Branded and Search Type = Web…" at bounding box center [727, 110] width 1094 height 72
click at [661, 222] on div "Track keyword performance that matters most Create a new Keyword Group" at bounding box center [726, 221] width 1075 height 24
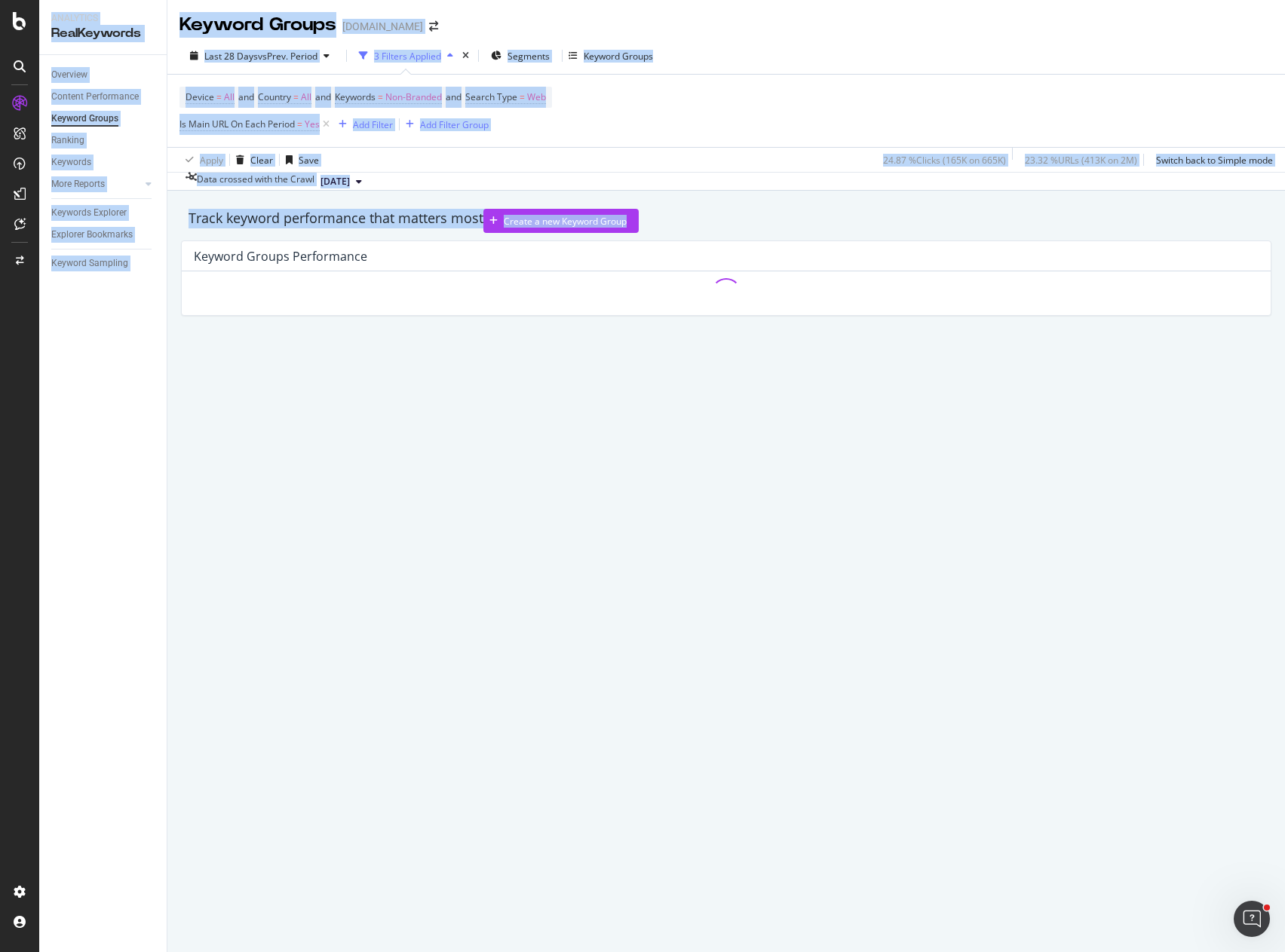
drag, startPoint x: 1285, startPoint y: 232, endPoint x: 1321, endPoint y: 228, distance: 36.2
click at [1233, 228] on html "Analytics RealKeywords Overview Content Performance Keyword Groups Ranking Keyw…" at bounding box center [642, 476] width 1285 height 952
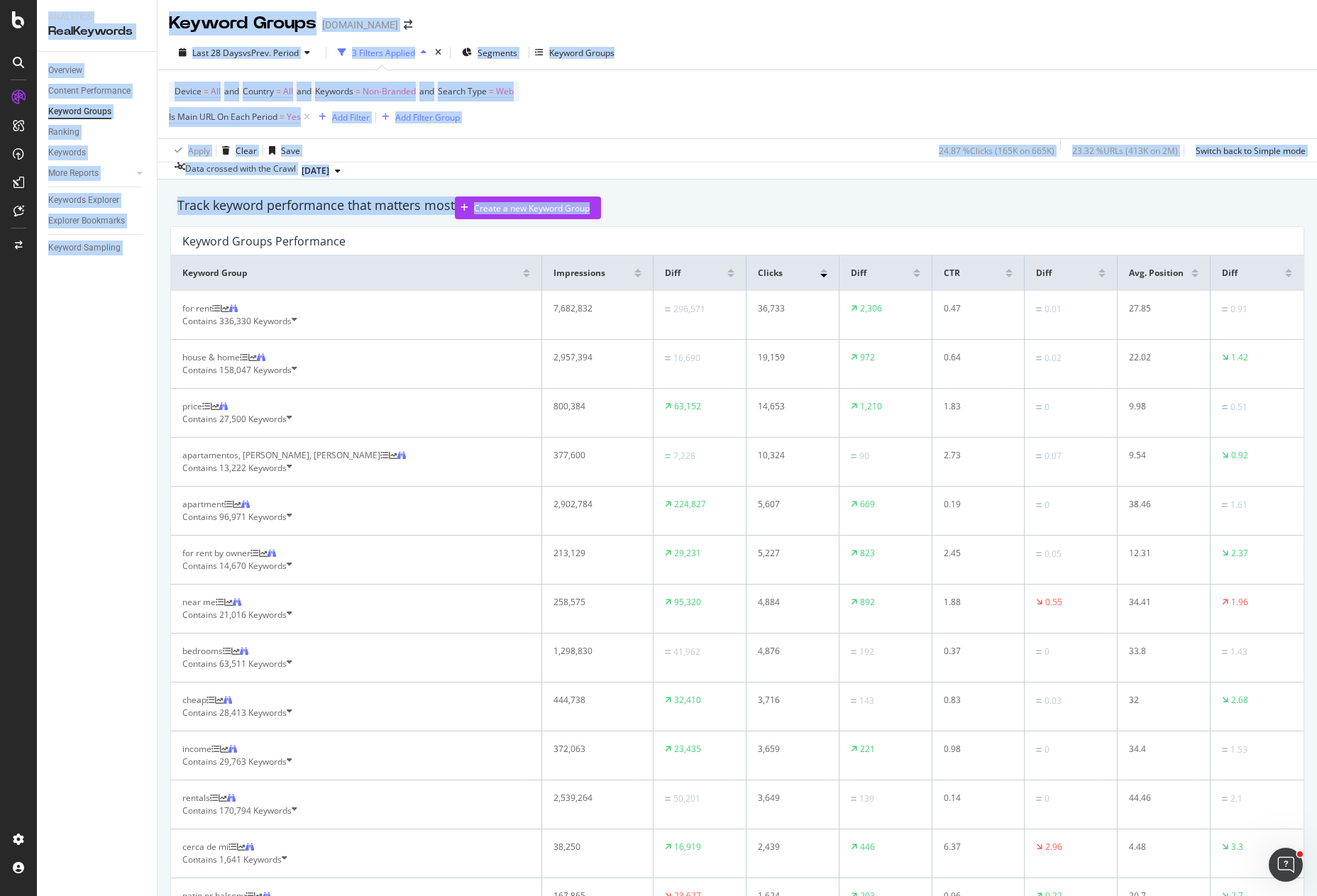
click at [120, 432] on div "Overview Content Performance Keyword Groups Ranking Keywords More Reports Count…" at bounding box center [97, 474] width 120 height 844
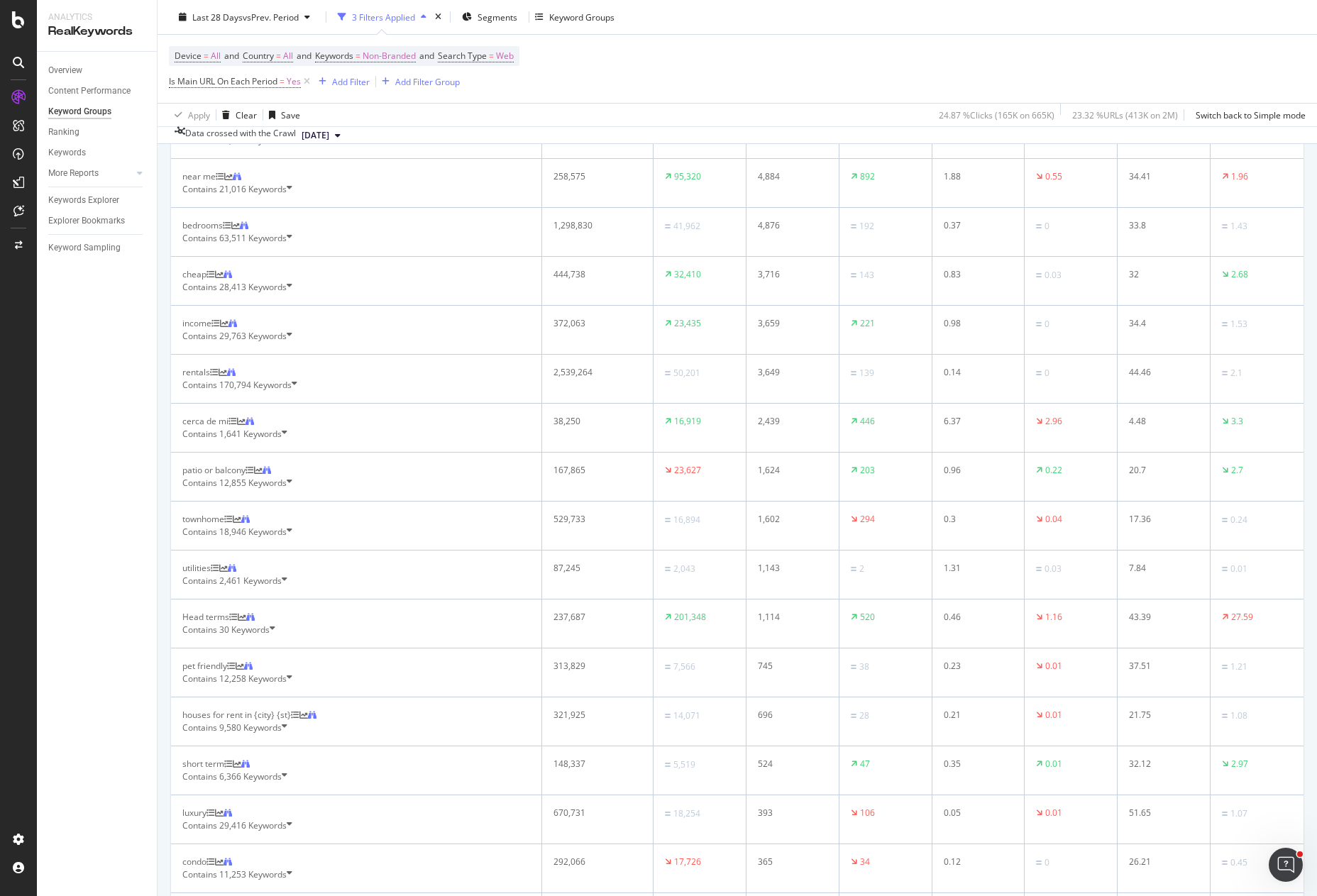
scroll to position [71, 0]
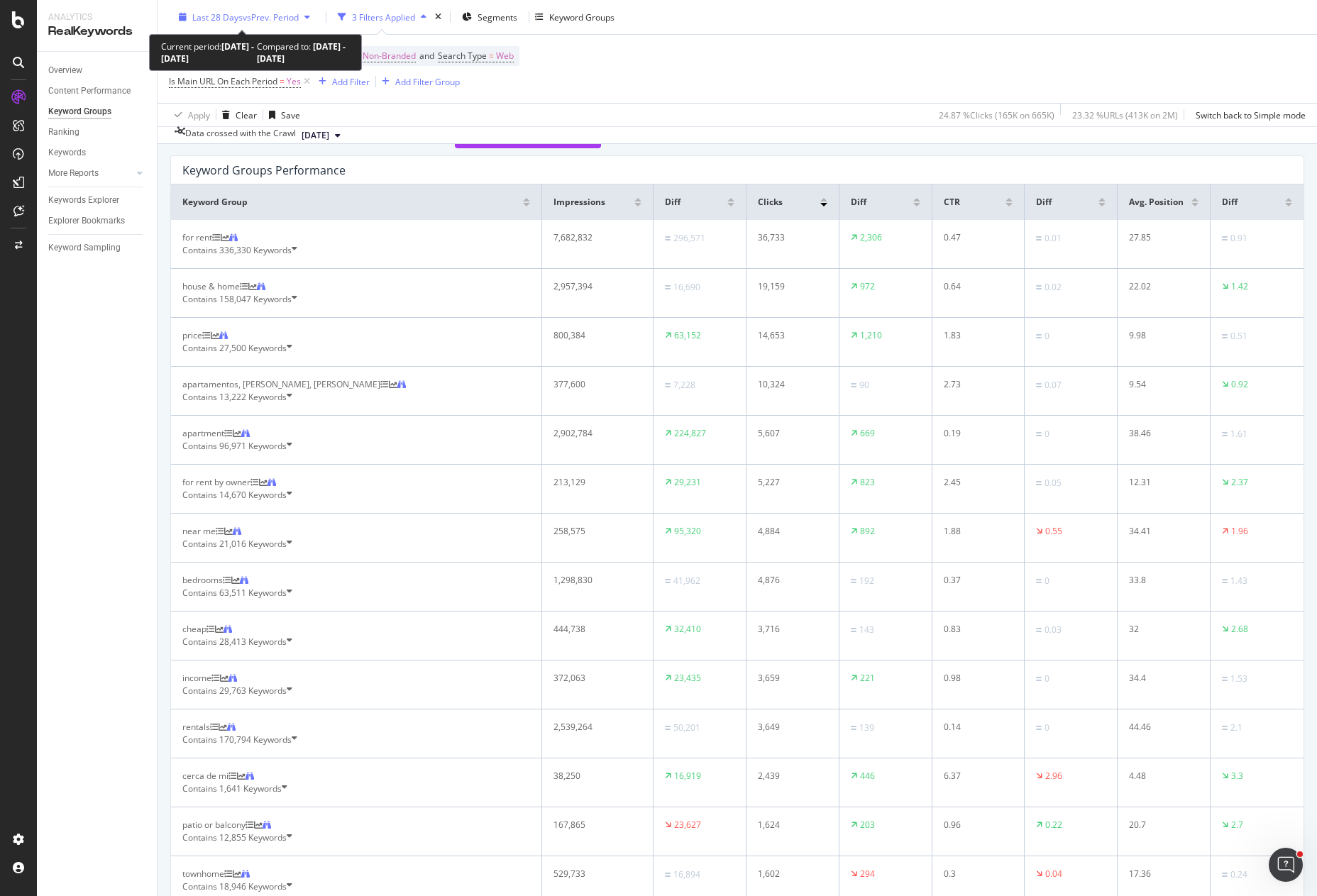
click at [292, 18] on span "vs Prev. Period" at bounding box center [271, 17] width 56 height 12
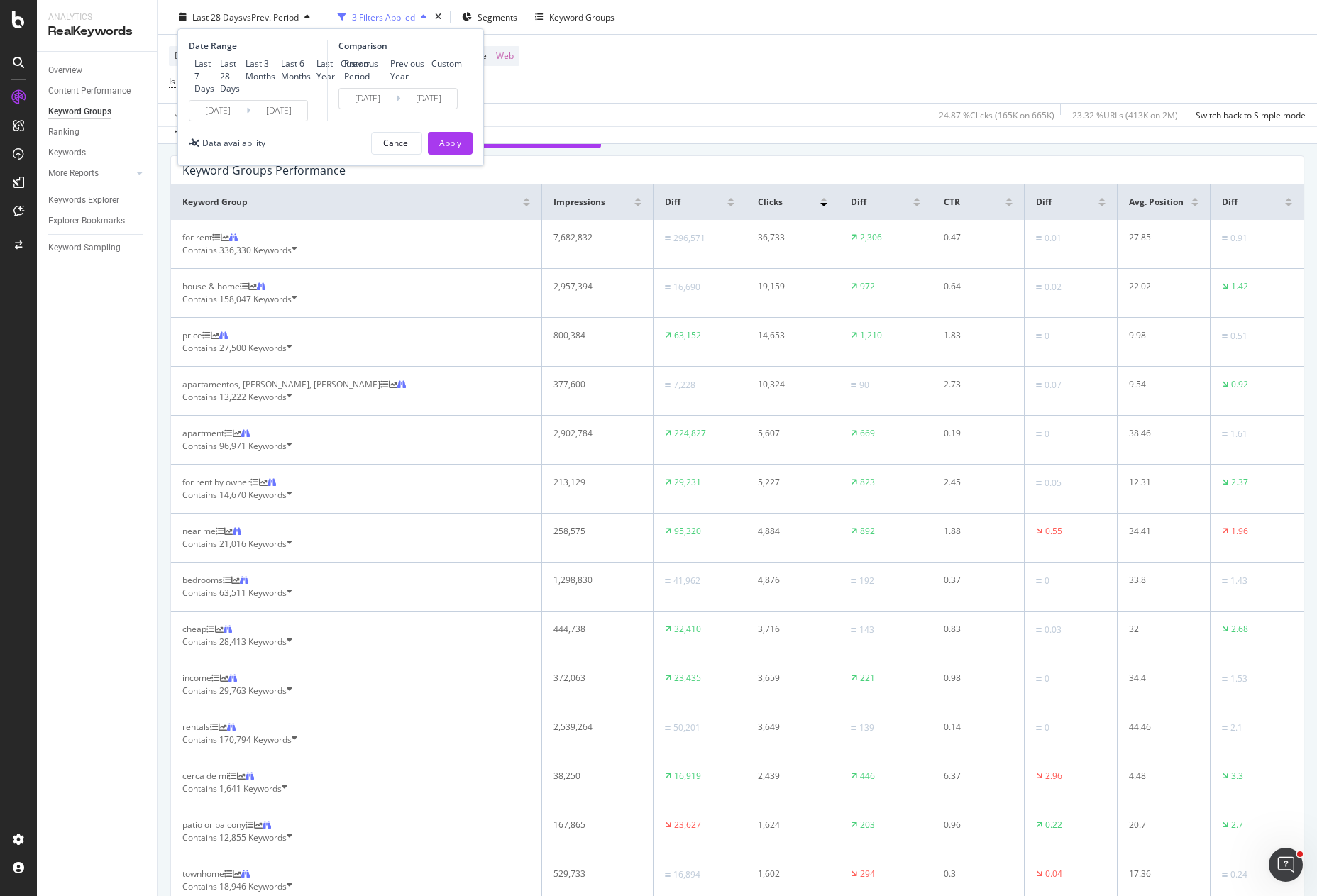
click at [203, 60] on div "Last 7 Days" at bounding box center [202, 76] width 26 height 37
type input "[DATE]"
click at [444, 154] on div "Apply" at bounding box center [450, 143] width 22 height 21
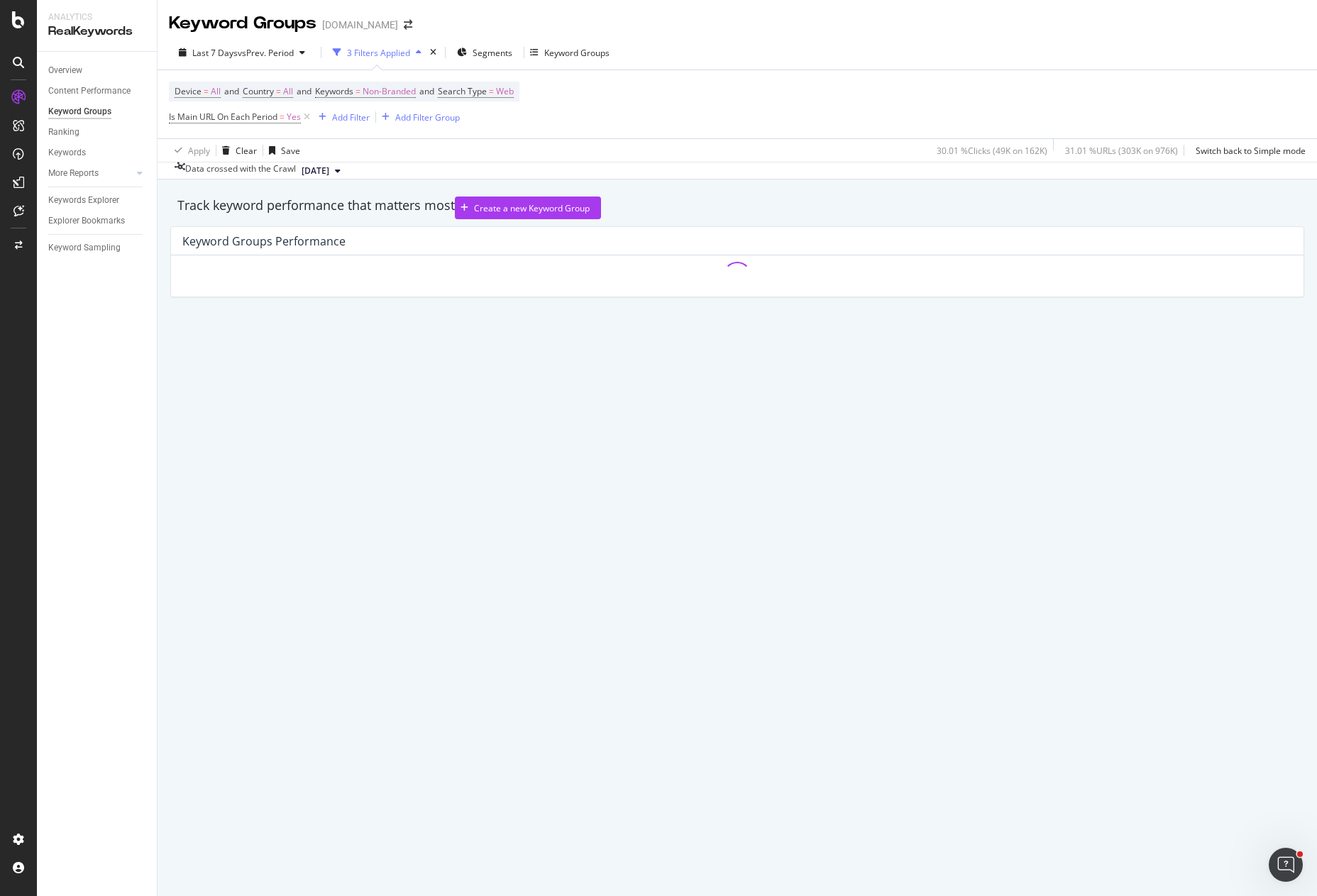
click at [897, 219] on div "Track keyword performance that matters most Create a new Keyword Group" at bounding box center [738, 208] width 1134 height 23
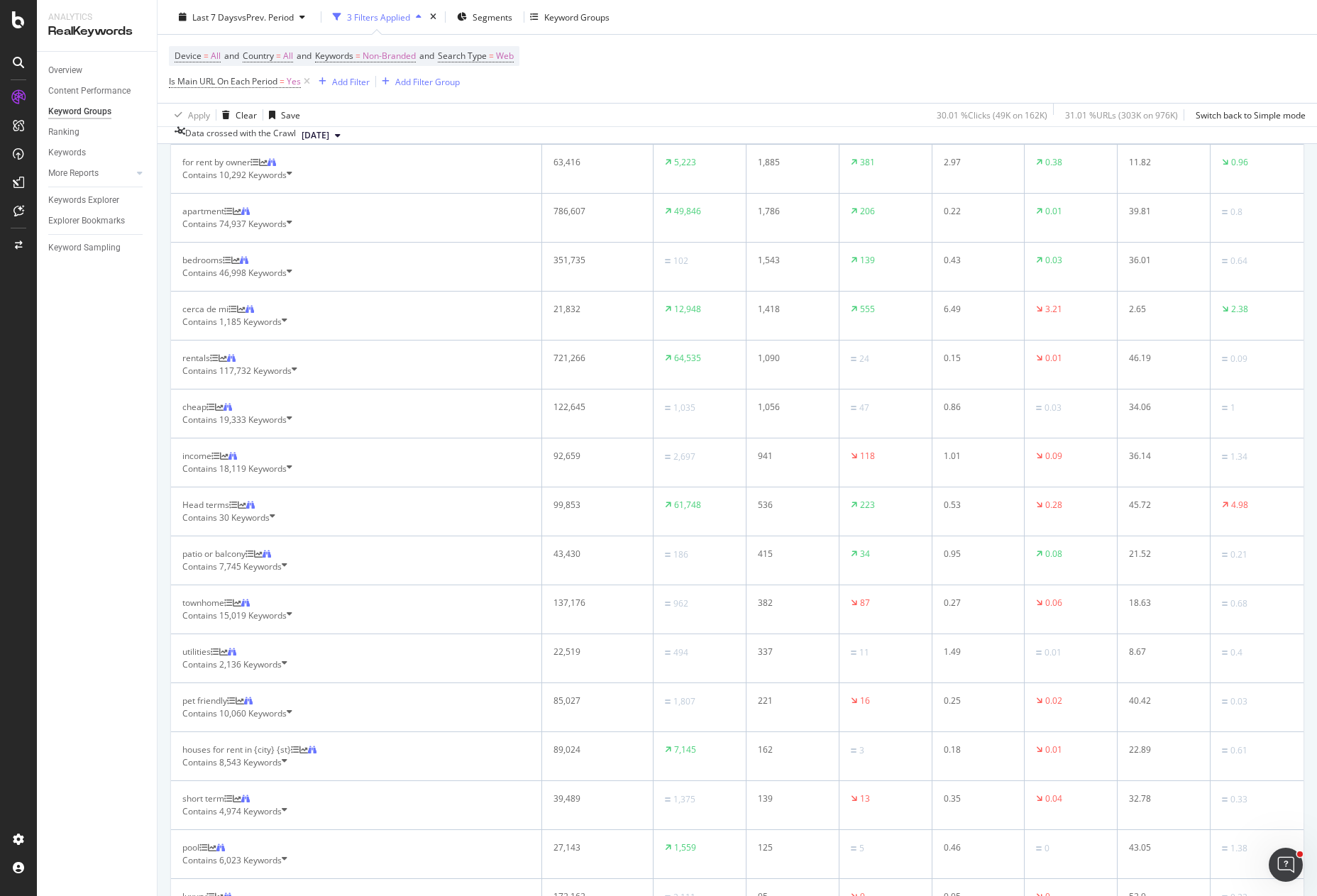
scroll to position [639, 0]
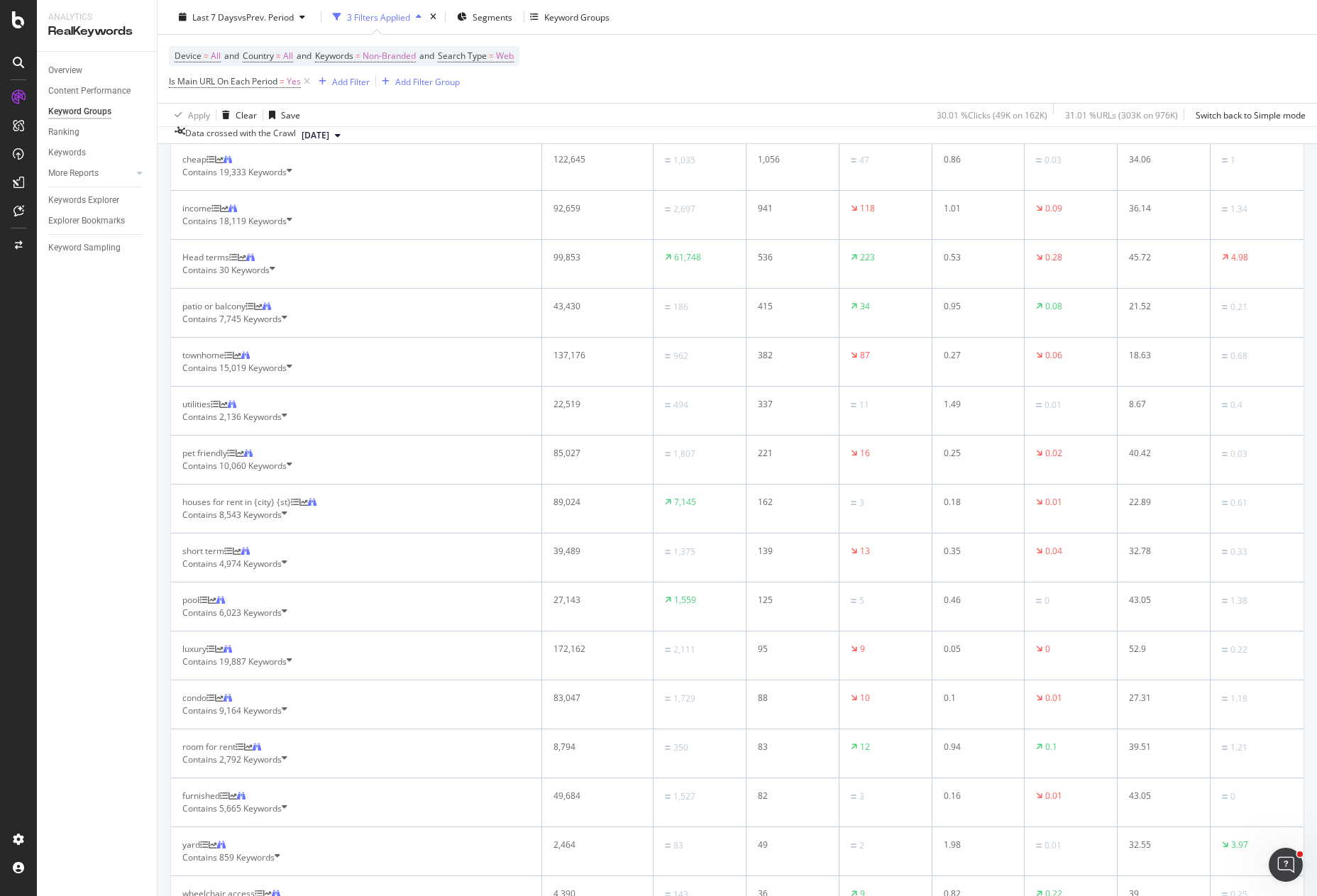
click at [269, 276] on span "30 Keywords" at bounding box center [244, 270] width 50 height 12
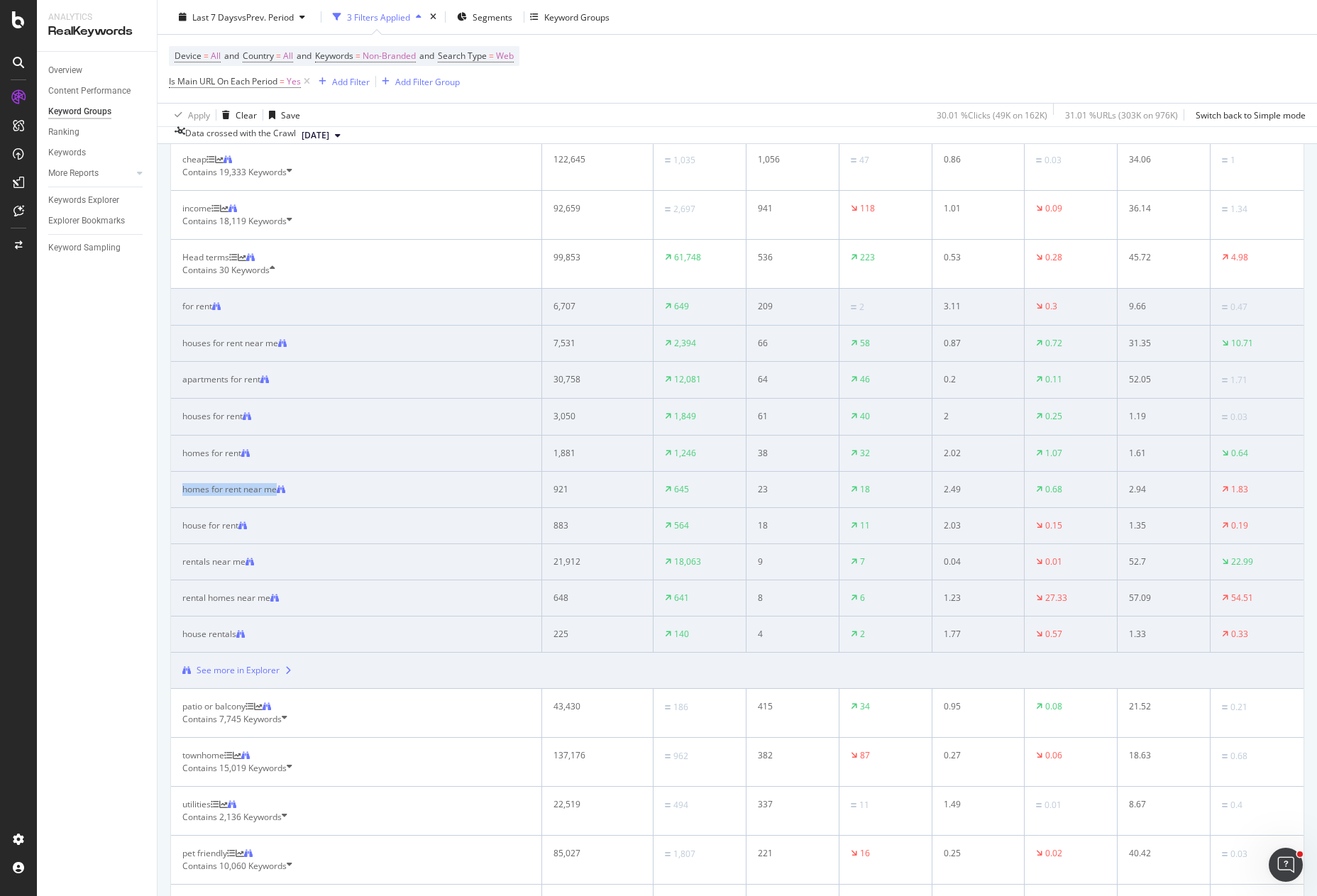
drag, startPoint x: 331, startPoint y: 630, endPoint x: 184, endPoint y: 633, distance: 147.0
click at [184, 508] on td "homes for rent near me" at bounding box center [357, 490] width 372 height 37
copy div "homes for rent near me"
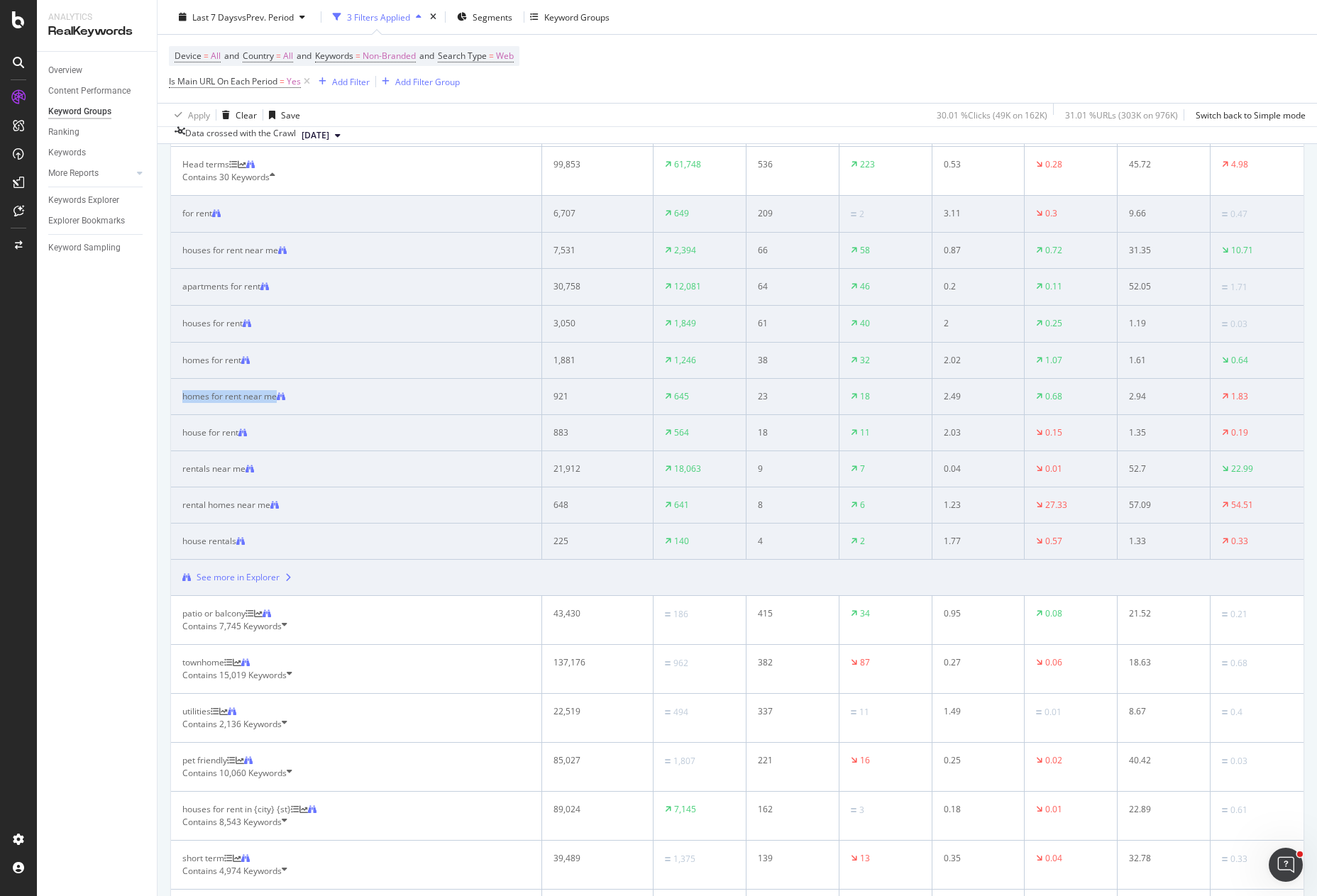
scroll to position [780, 0]
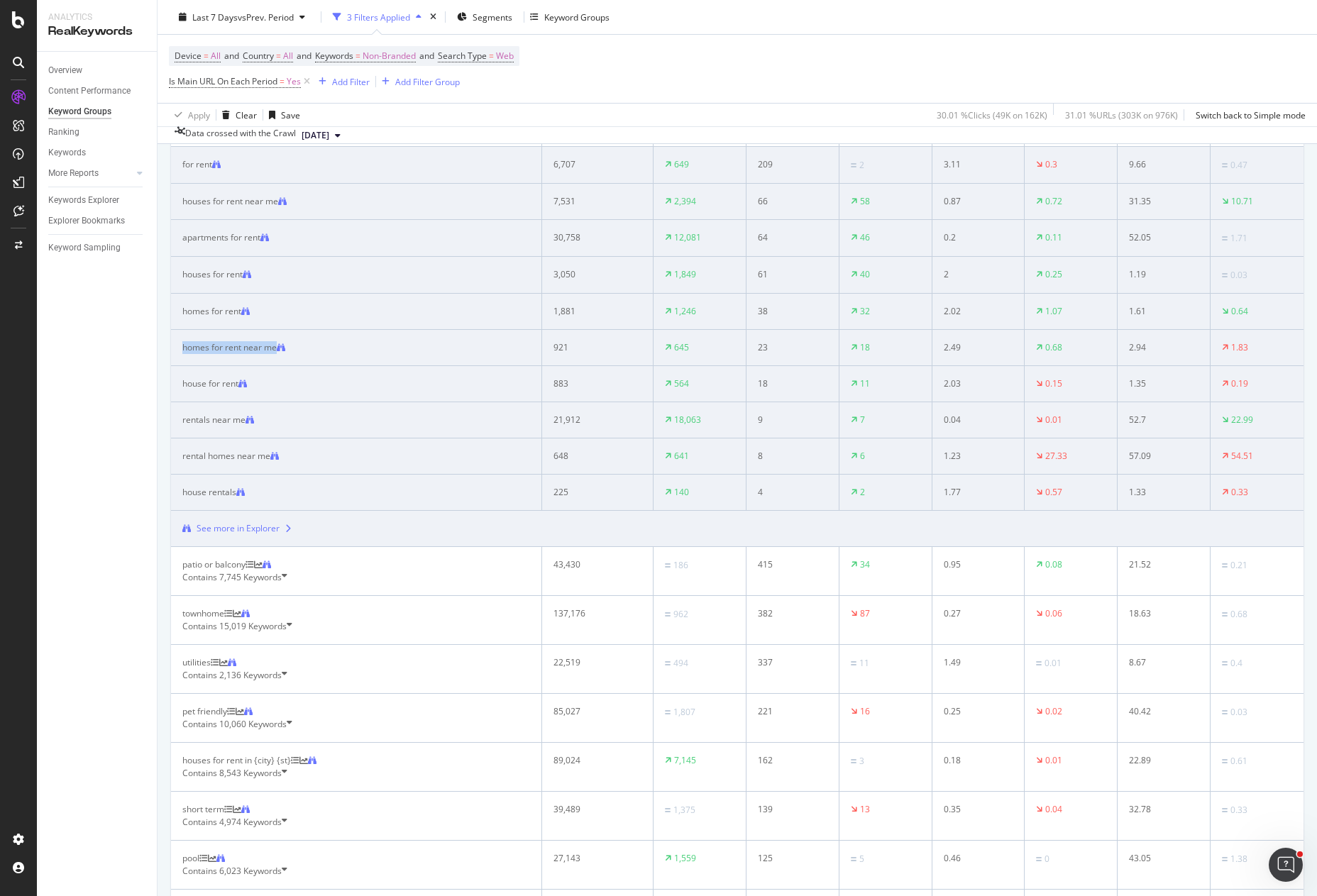
click at [255, 354] on div "homes for rent near me" at bounding box center [230, 347] width 94 height 13
click at [92, 202] on div "Keywords Explorer" at bounding box center [83, 201] width 71 height 15
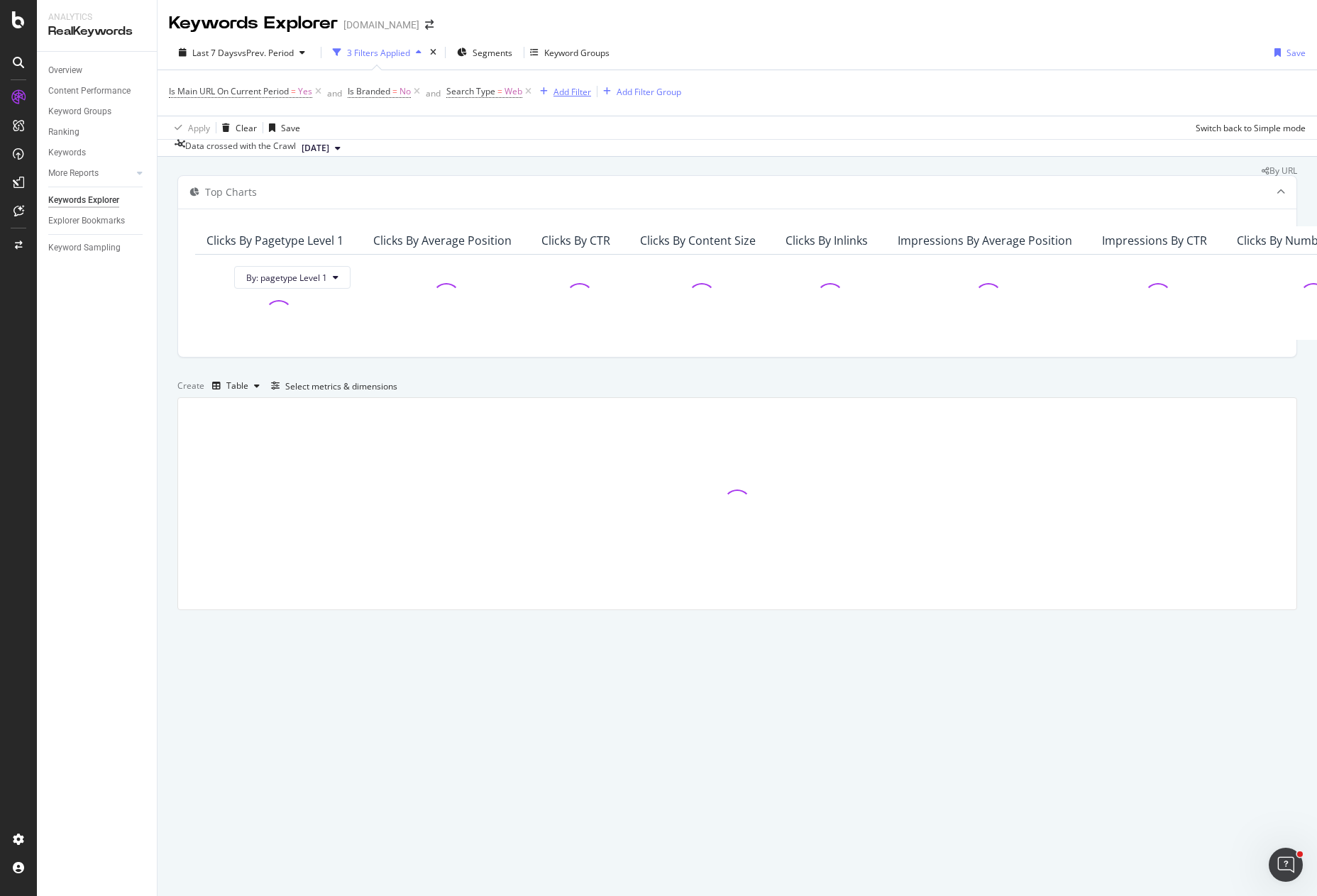
click at [587, 92] on div "Add Filter" at bounding box center [572, 92] width 37 height 12
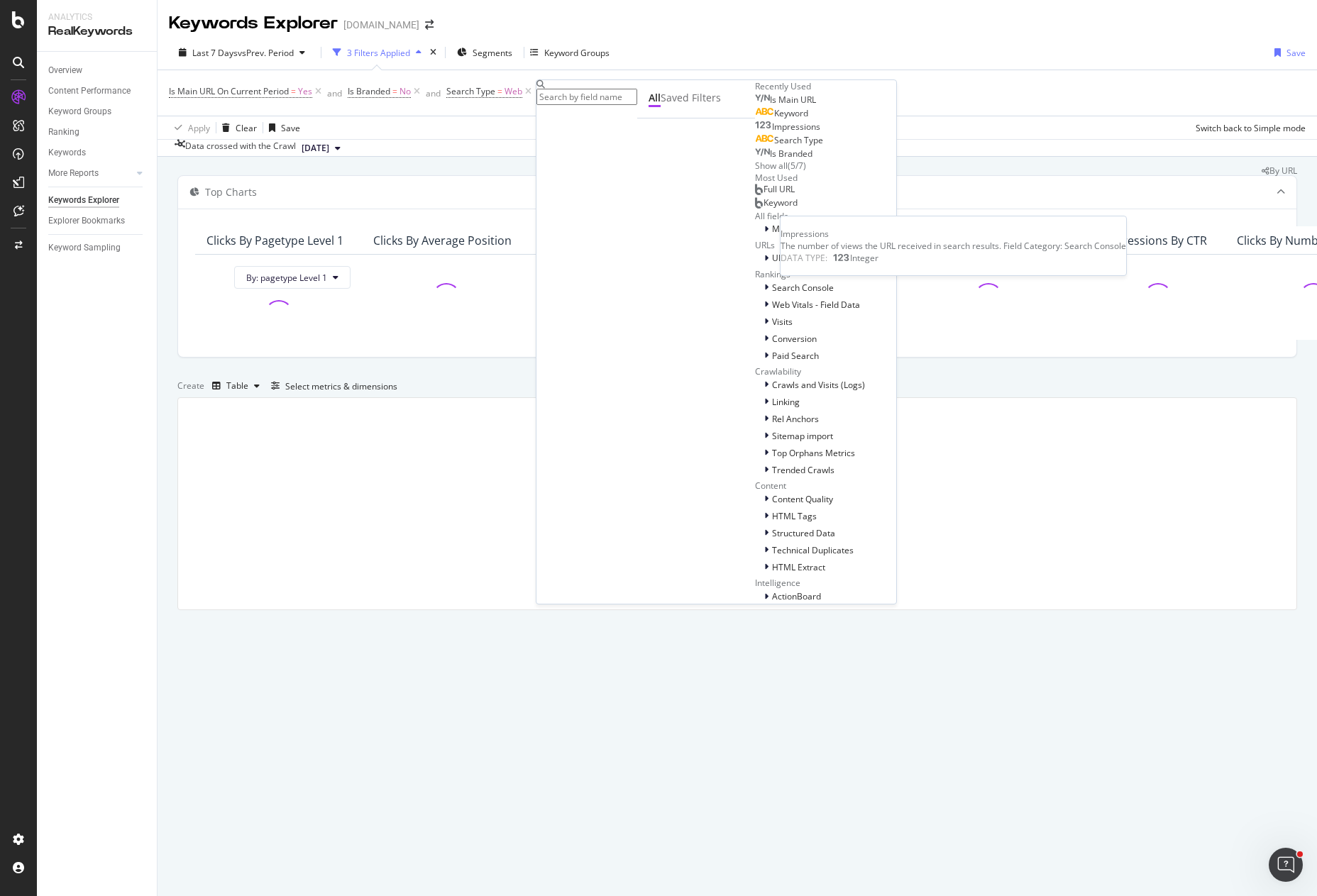
click at [755, 120] on div "Keyword" at bounding box center [782, 113] width 53 height 11
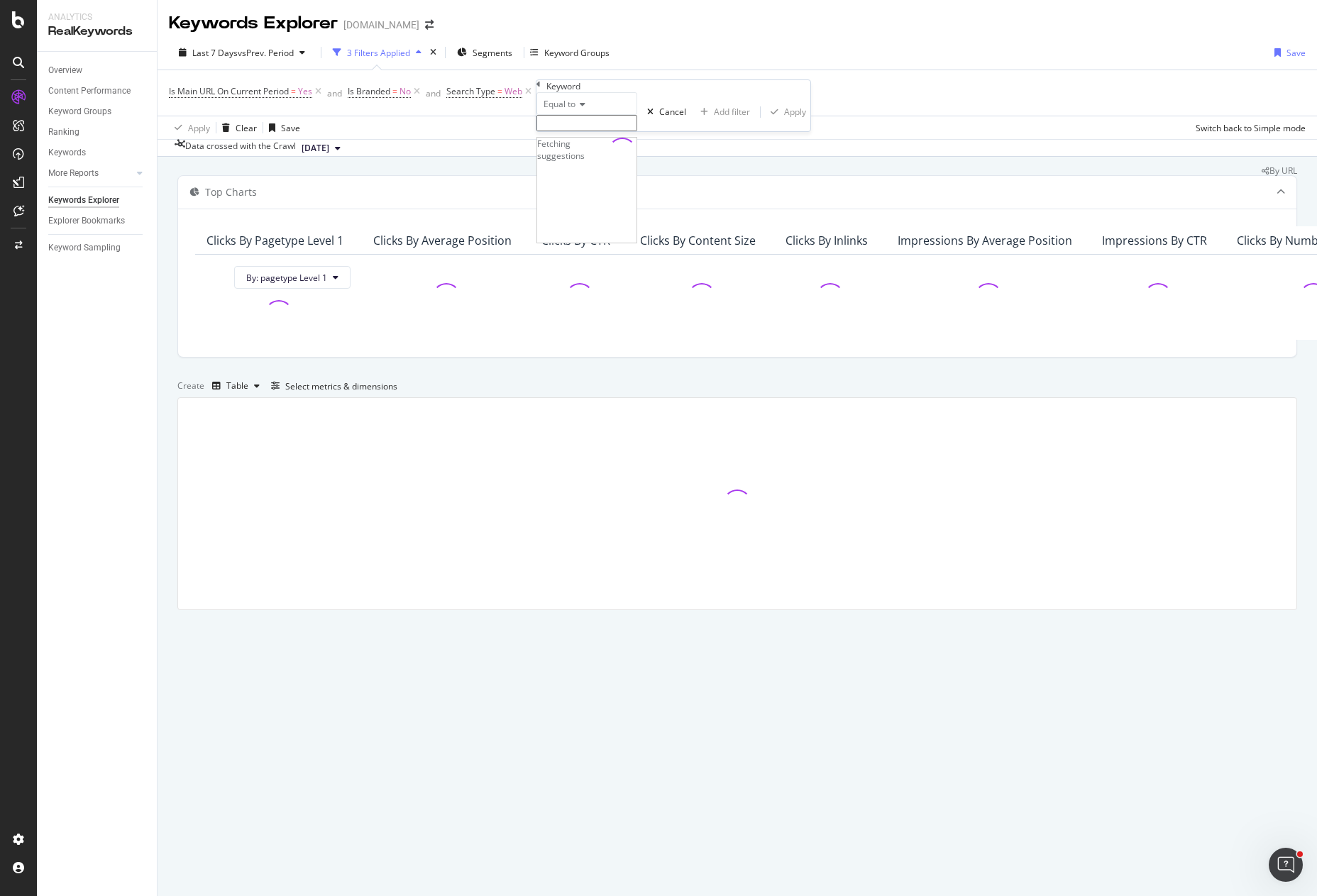
click at [612, 131] on input "text" at bounding box center [587, 123] width 100 height 16
paste input "homes for rent near me"
type input "homes for rent near me"
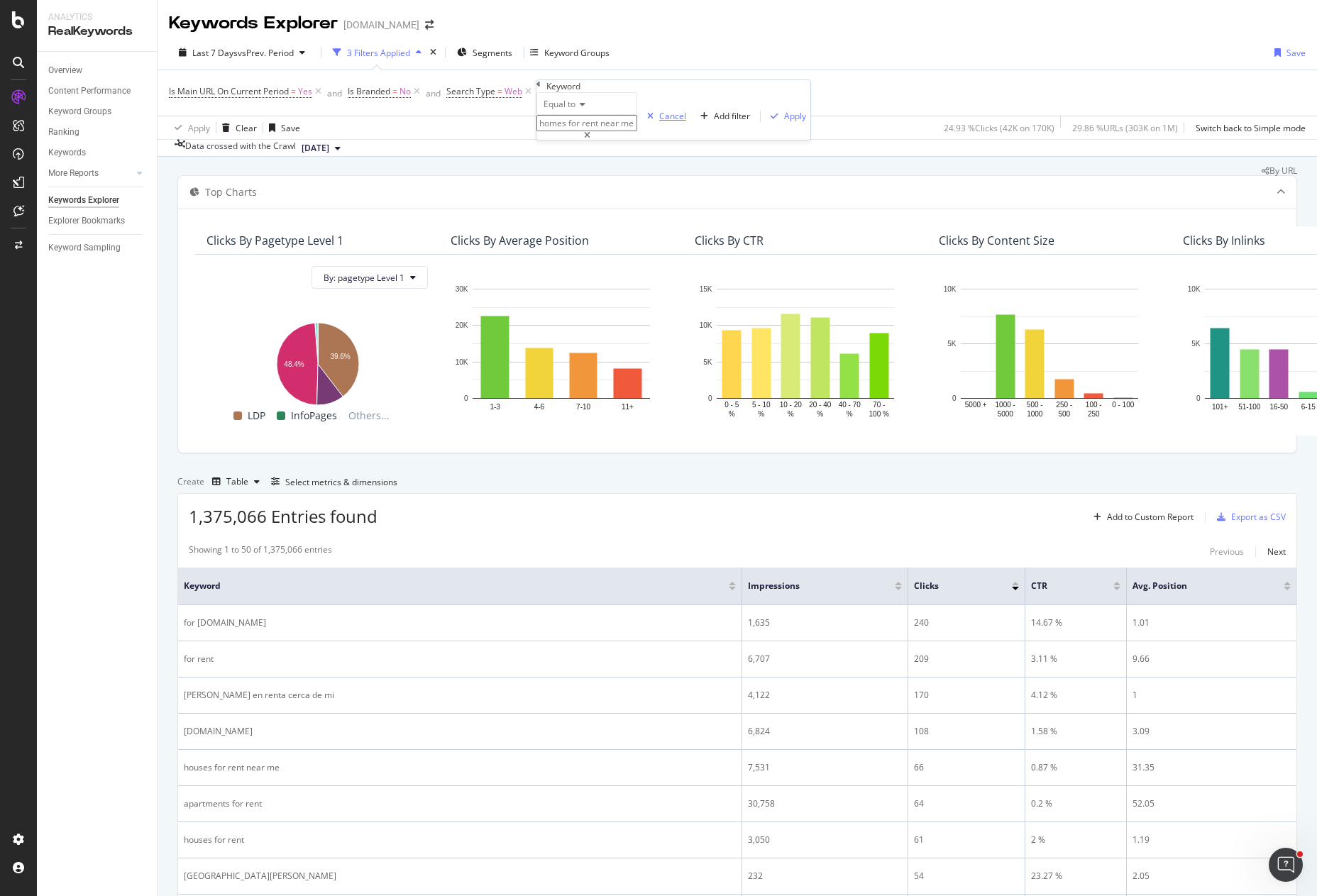
click at [659, 122] on div "Cancel" at bounding box center [672, 116] width 27 height 12
click at [126, 541] on div "Overview Content Performance Keyword Groups Ranking Keywords More Reports Count…" at bounding box center [97, 474] width 120 height 844
click at [543, 49] on div "Keyword Groups" at bounding box center [569, 53] width 79 height 12
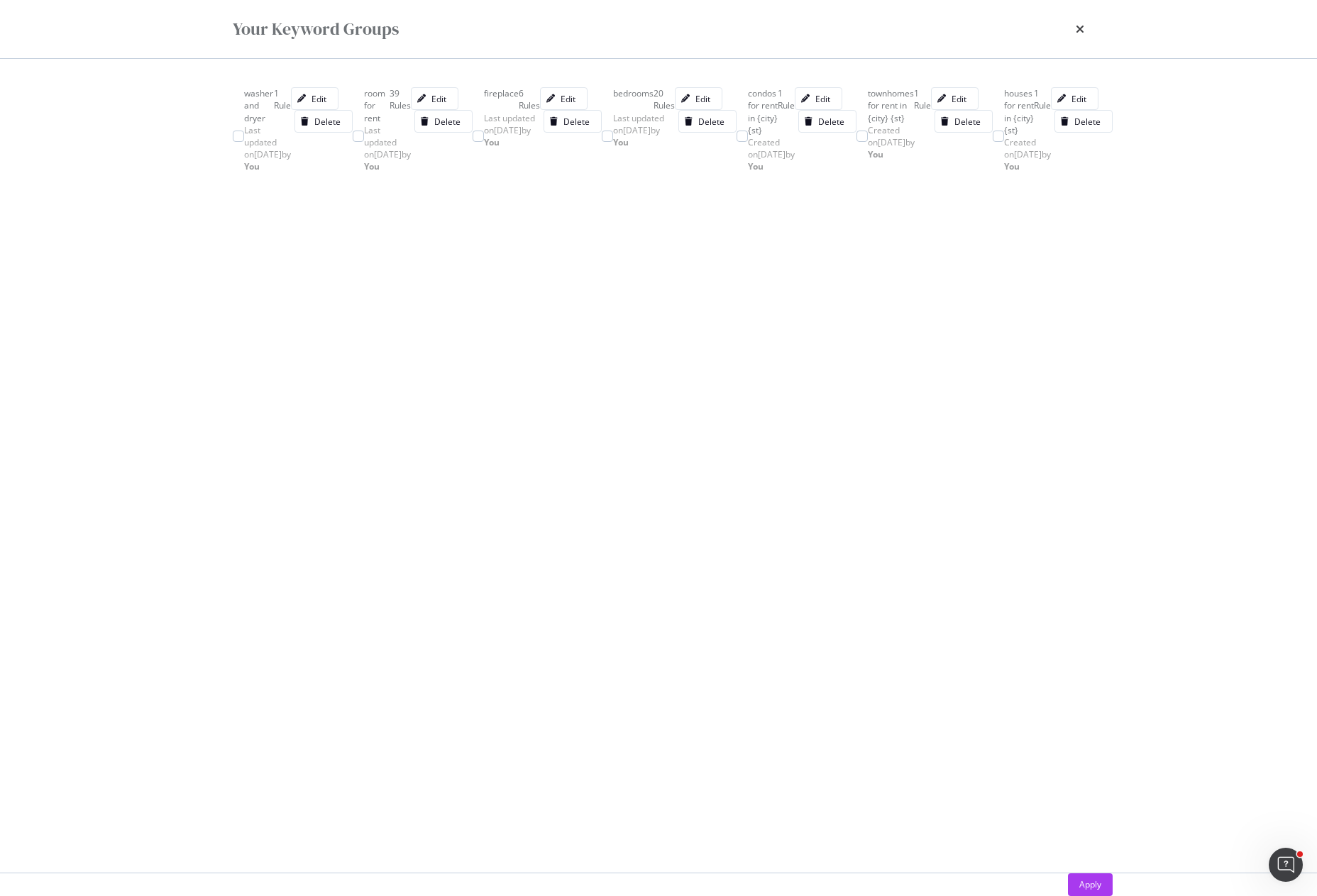
click at [1079, 878] on div "Apply" at bounding box center [1090, 885] width 22 height 12
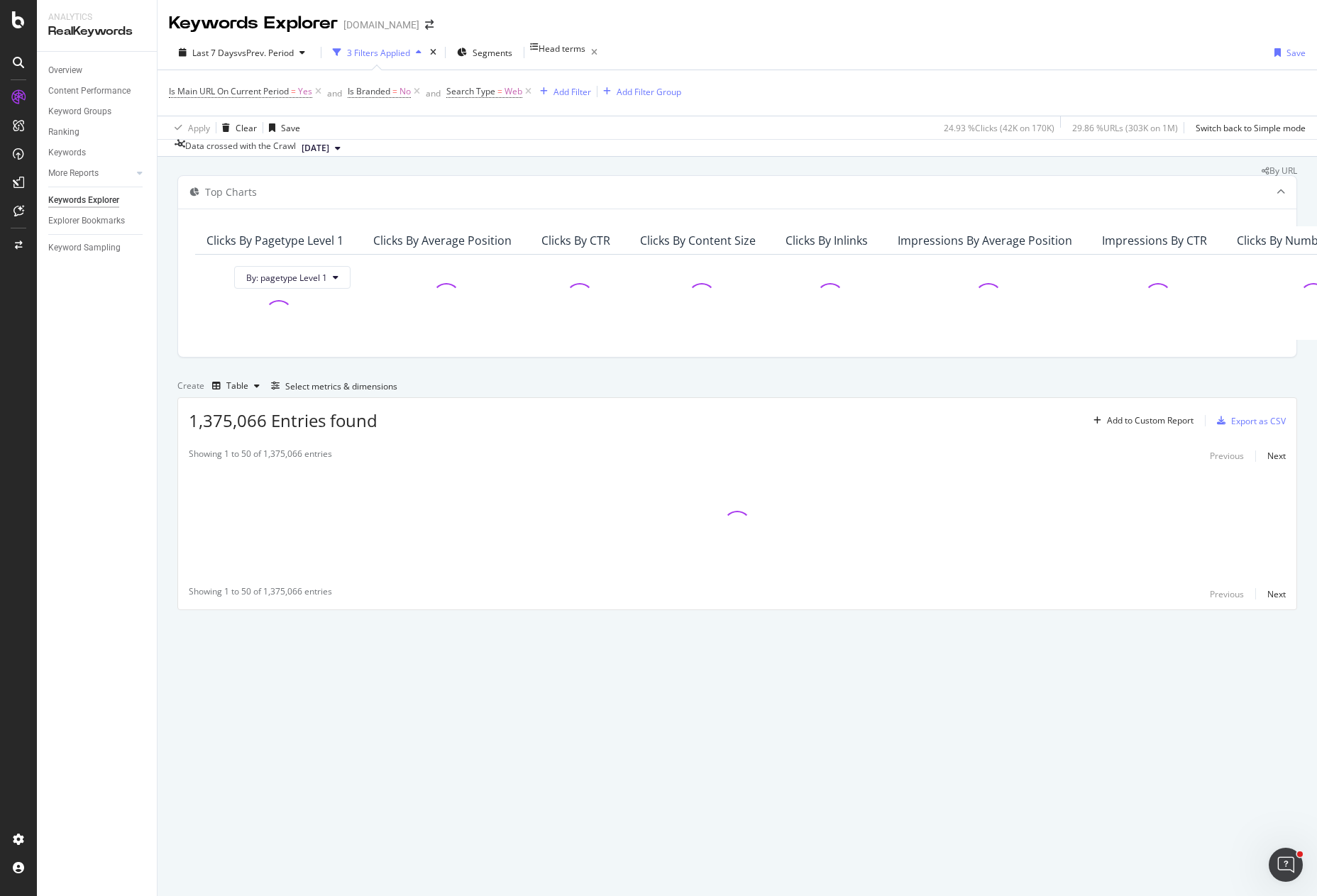
click at [131, 418] on div "Overview Content Performance Keyword Groups Ranking Keywords More Reports Count…" at bounding box center [97, 474] width 120 height 844
click at [1121, 502] on div "Top Charts Clicks By pagetype Level 1 By: pagetype Level 1 Clicks By Average Po…" at bounding box center [737, 392] width 1120 height 435
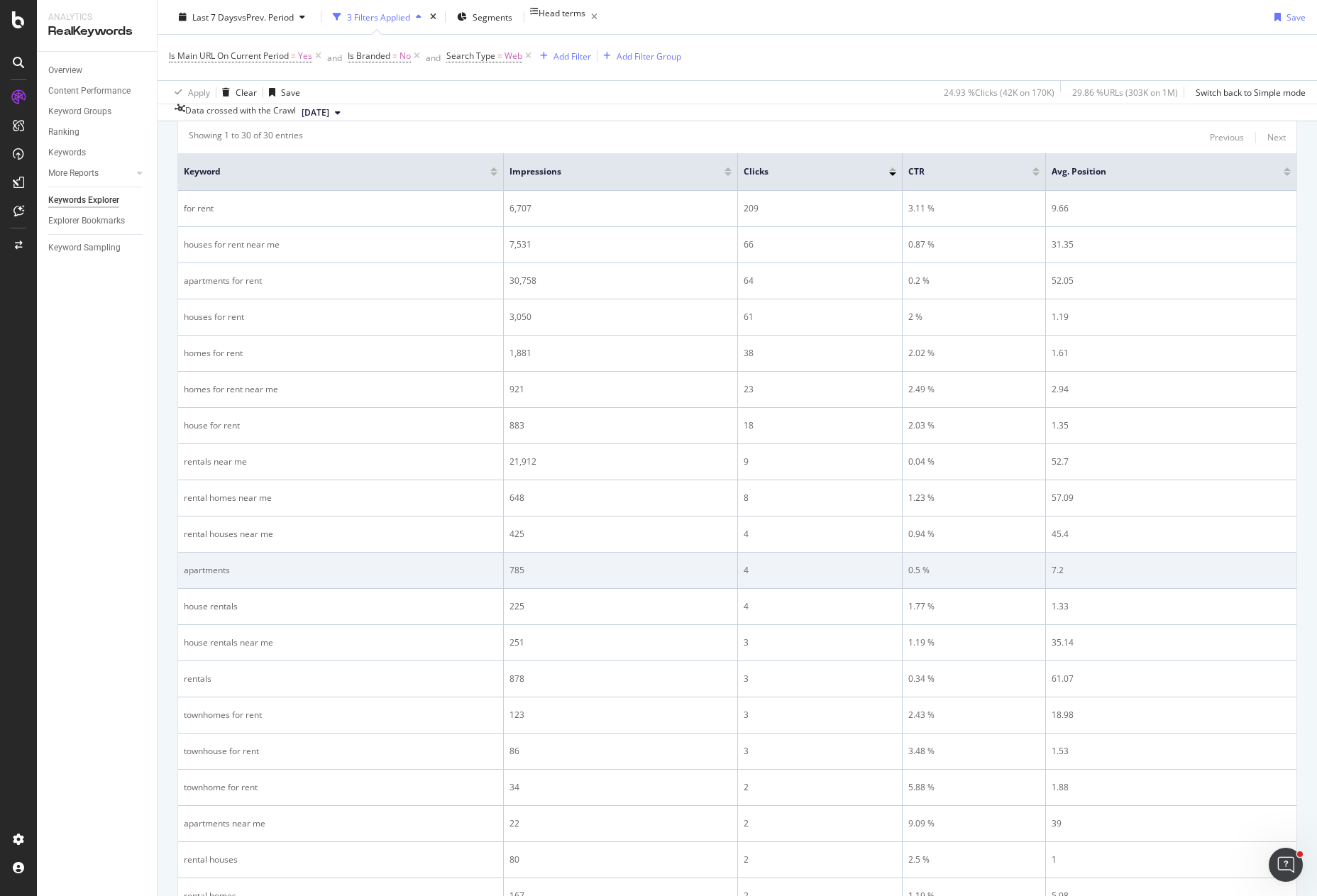
scroll to position [497, 0]
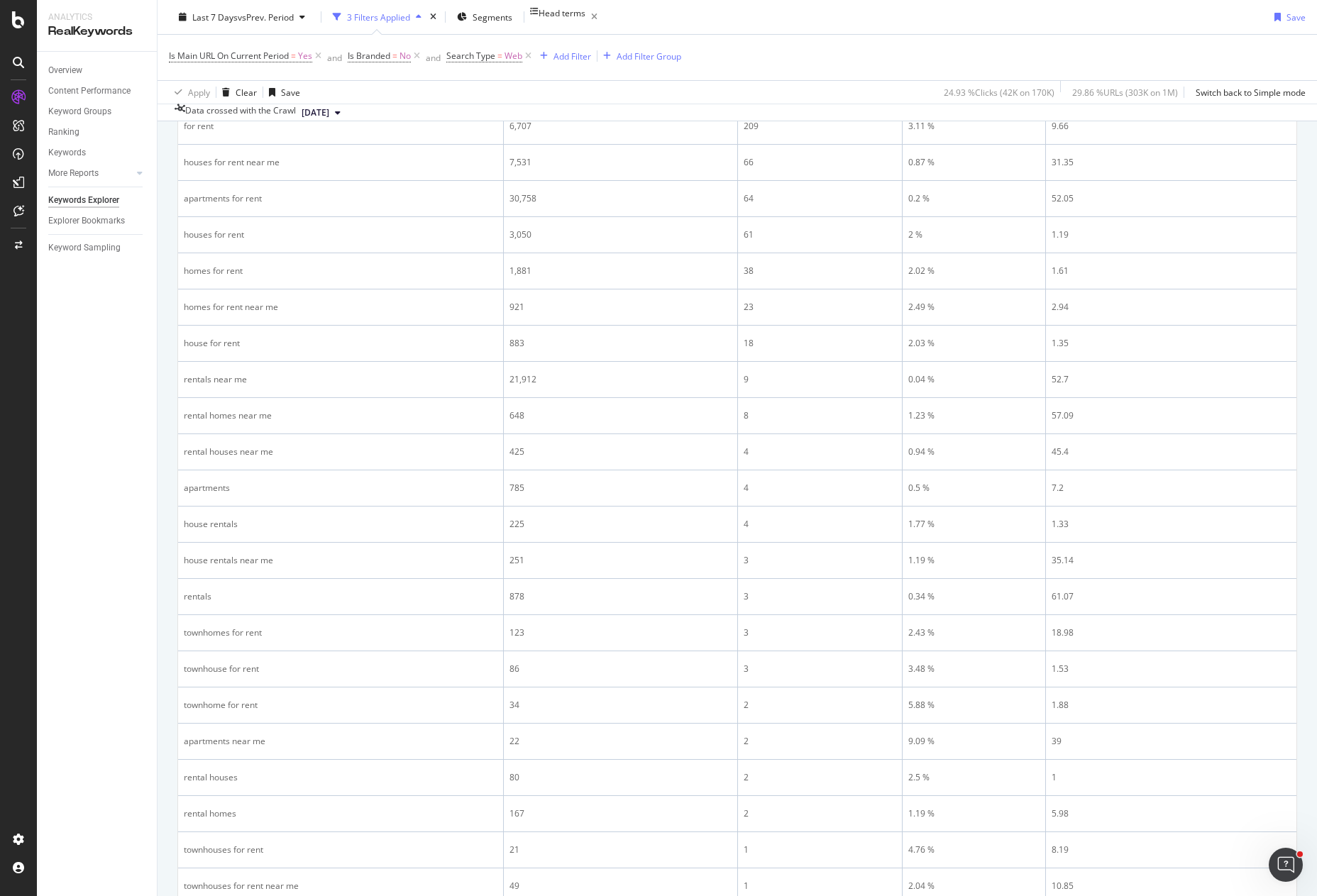
click at [84, 583] on div "Overview Content Performance Keyword Groups Ranking Keywords More Reports Count…" at bounding box center [97, 474] width 120 height 844
click at [408, 89] on div "Apply Clear Save 24.93 % Clicks ( 42K on 170K ) 29.86 % URLs ( 303K on 1M ) Swi…" at bounding box center [737, 91] width 1159 height 24
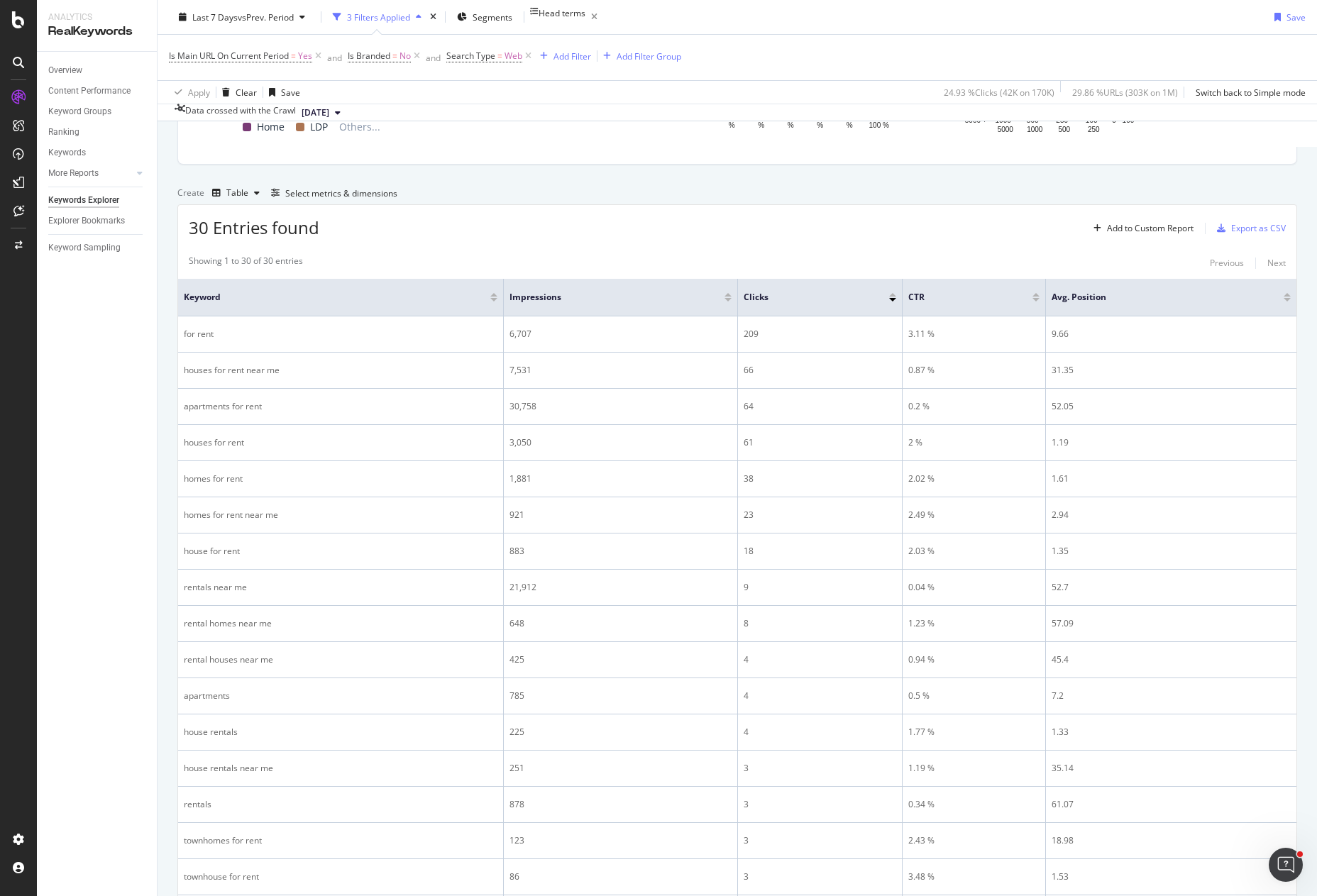
scroll to position [142, 0]
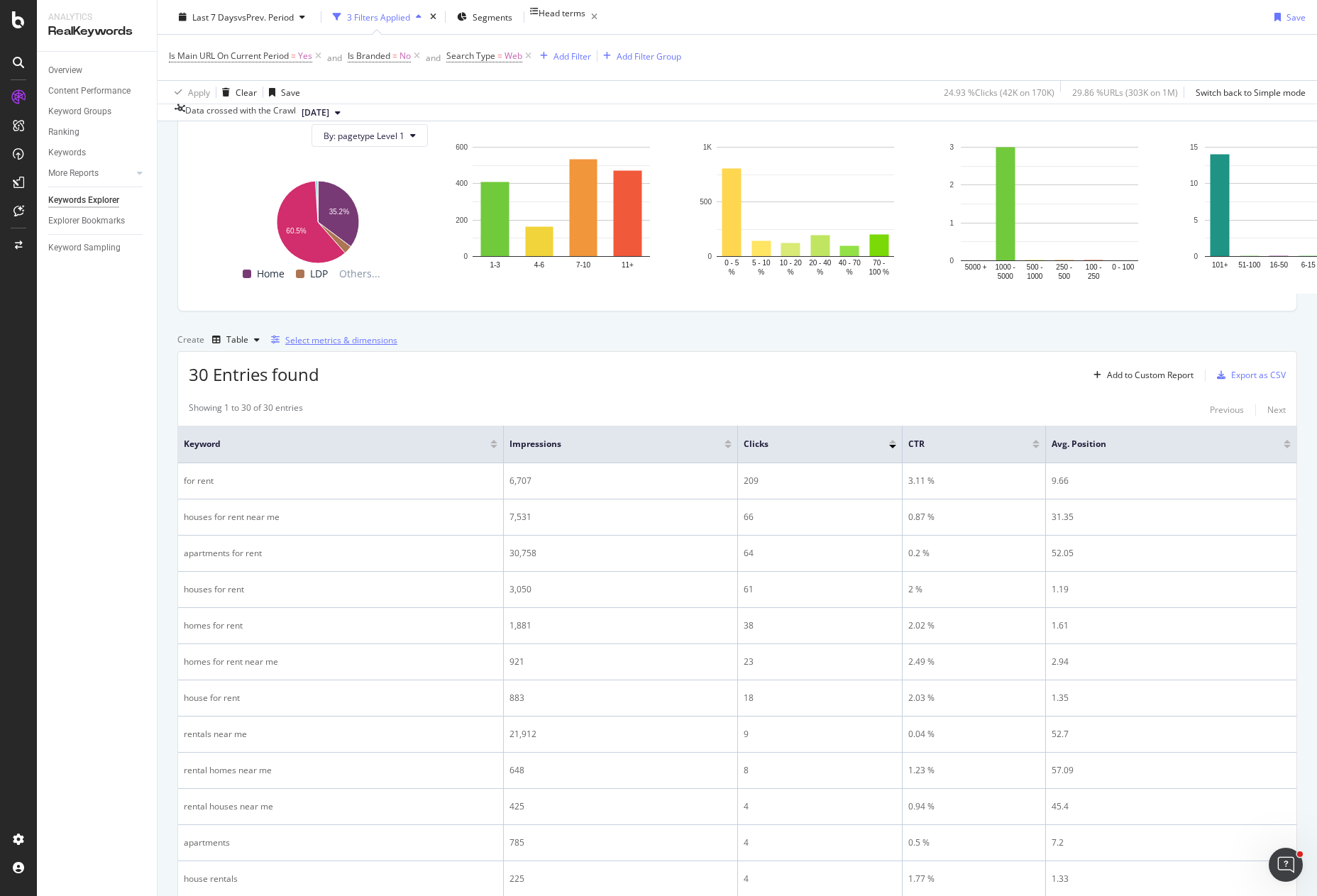
click at [397, 346] on div "Select metrics & dimensions" at bounding box center [341, 340] width 112 height 12
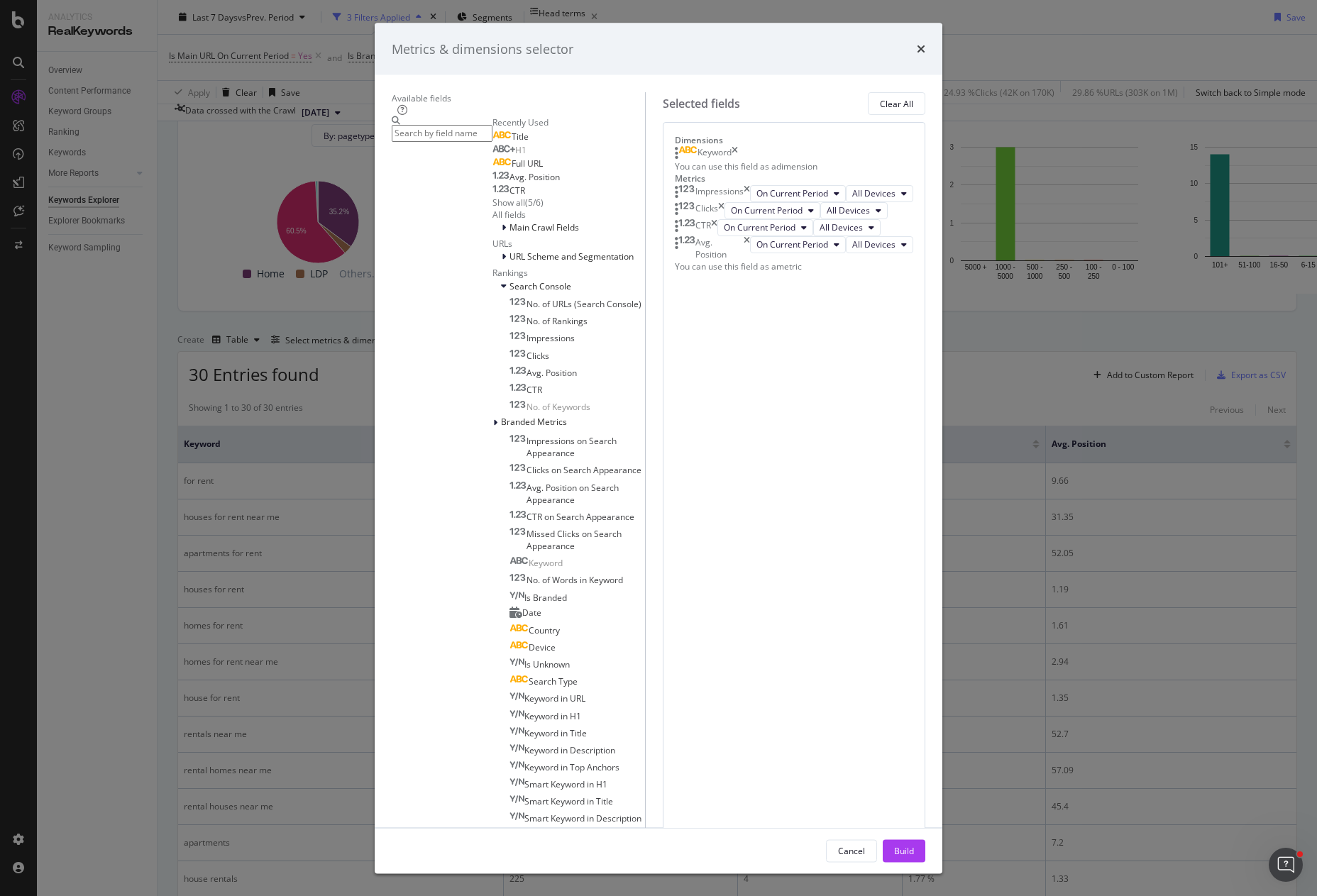
click at [493, 169] on div "Full URL" at bounding box center [518, 163] width 50 height 11
click at [738, 161] on icon "times" at bounding box center [735, 153] width 6 height 14
click at [914, 844] on div "Build" at bounding box center [904, 850] width 20 height 12
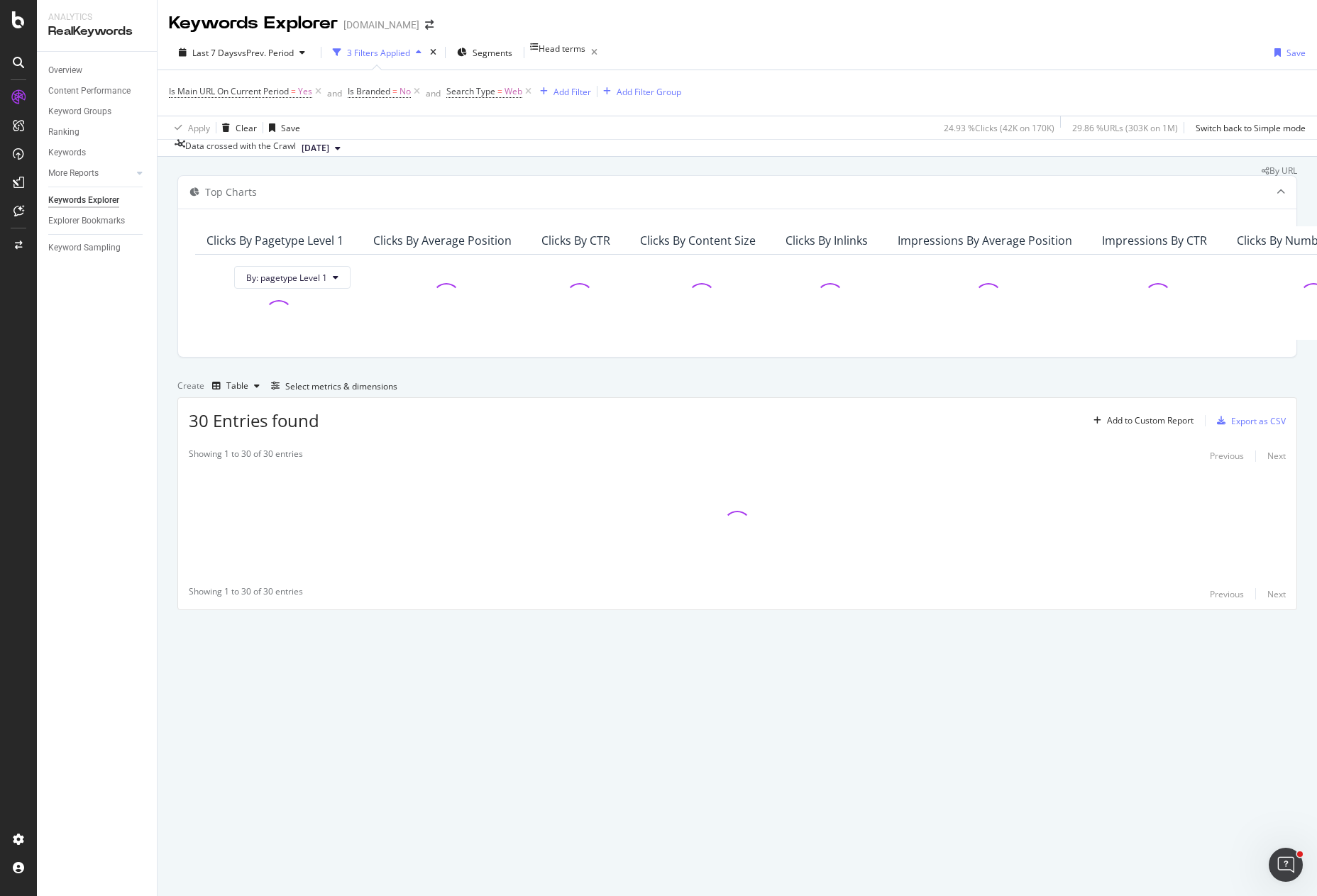
click at [113, 429] on div "Overview Content Performance Keyword Groups Ranking Keywords More Reports Count…" at bounding box center [97, 474] width 120 height 844
click at [1136, 174] on div "By URL" at bounding box center [737, 171] width 1120 height 8
click at [75, 419] on div "Overview Content Performance Keyword Groups Ranking Keywords More Reports Count…" at bounding box center [97, 474] width 120 height 844
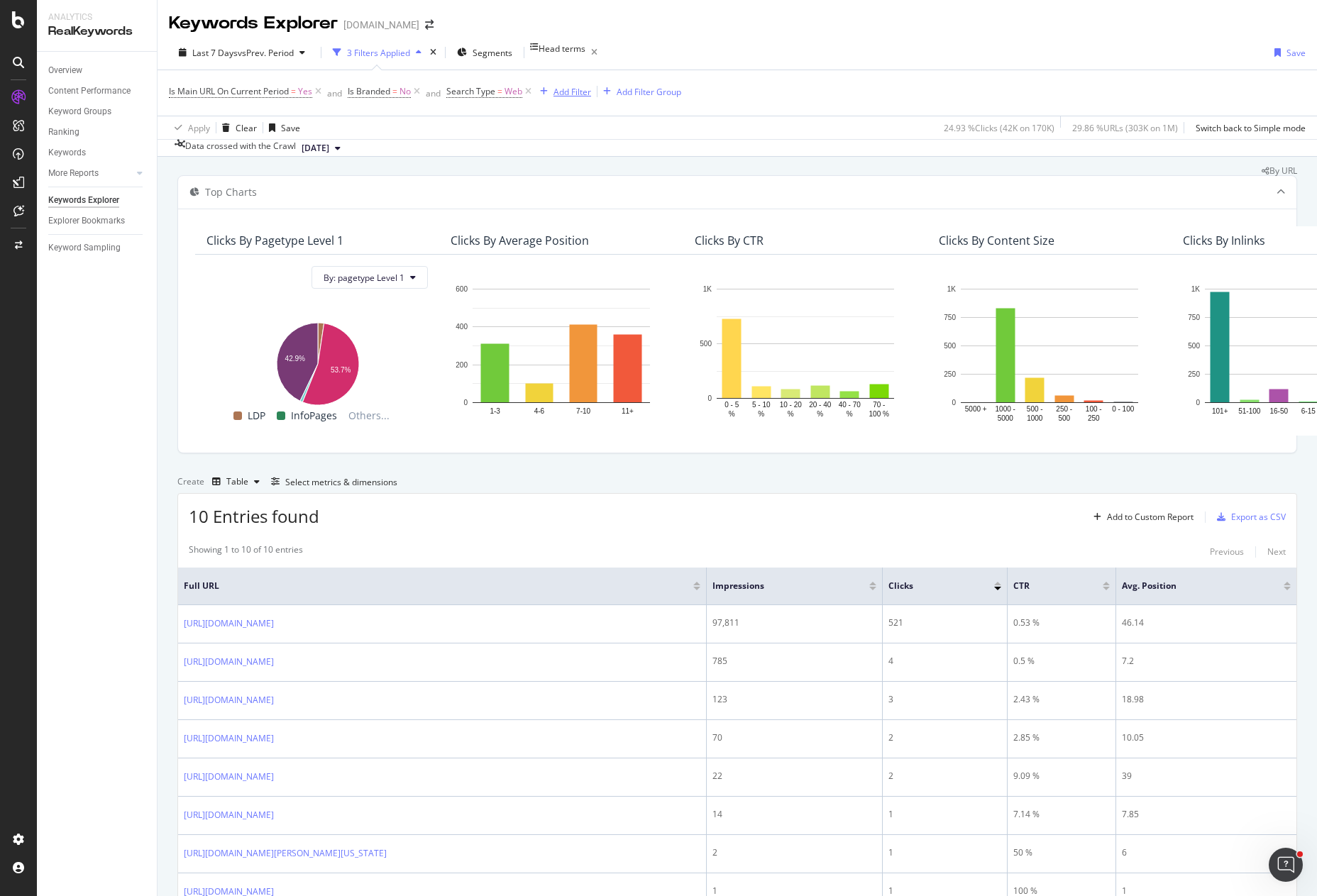
click at [566, 91] on div "Add Filter" at bounding box center [572, 92] width 37 height 12
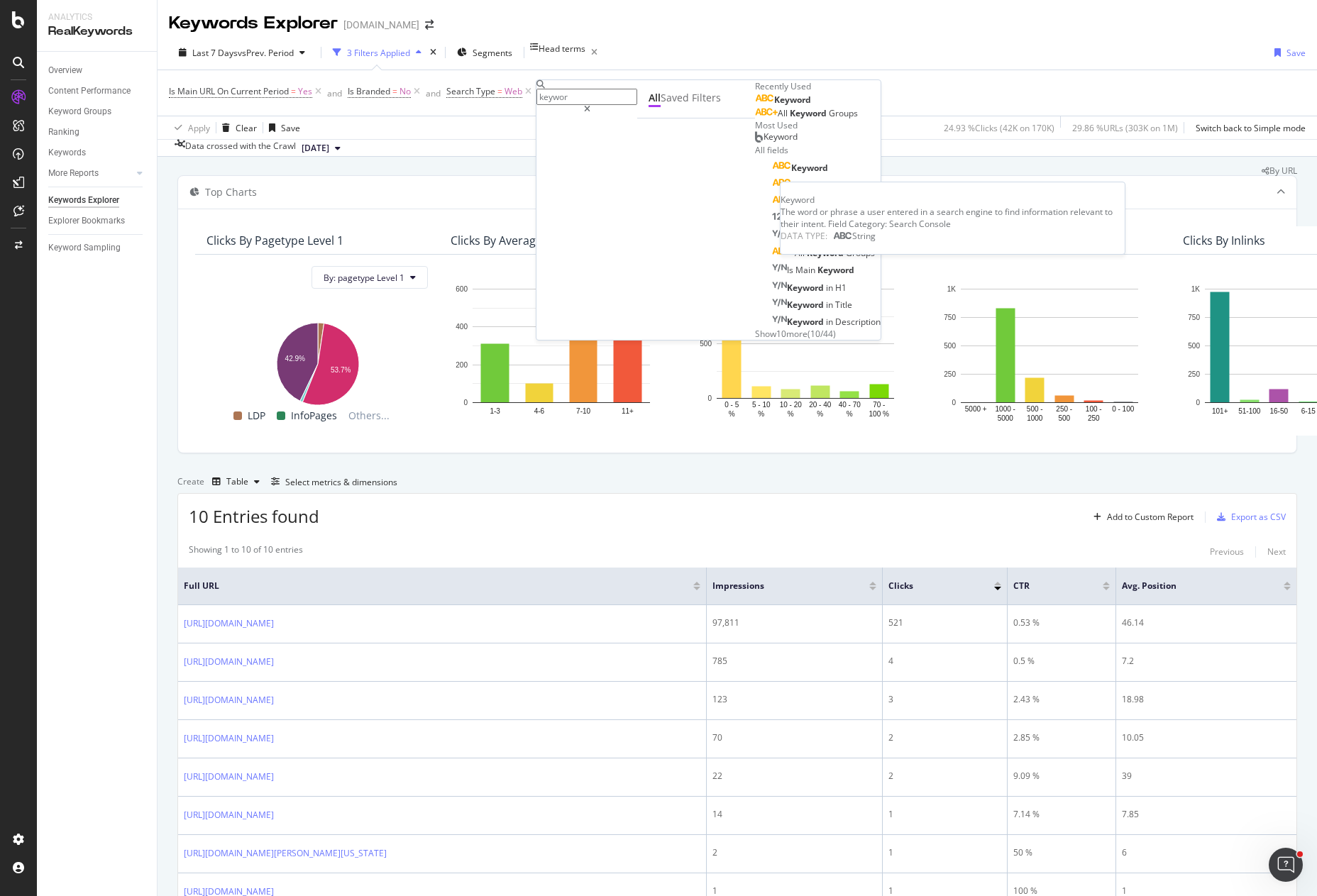
type input "keywor"
click at [755, 106] on div "Keyword" at bounding box center [783, 100] width 56 height 11
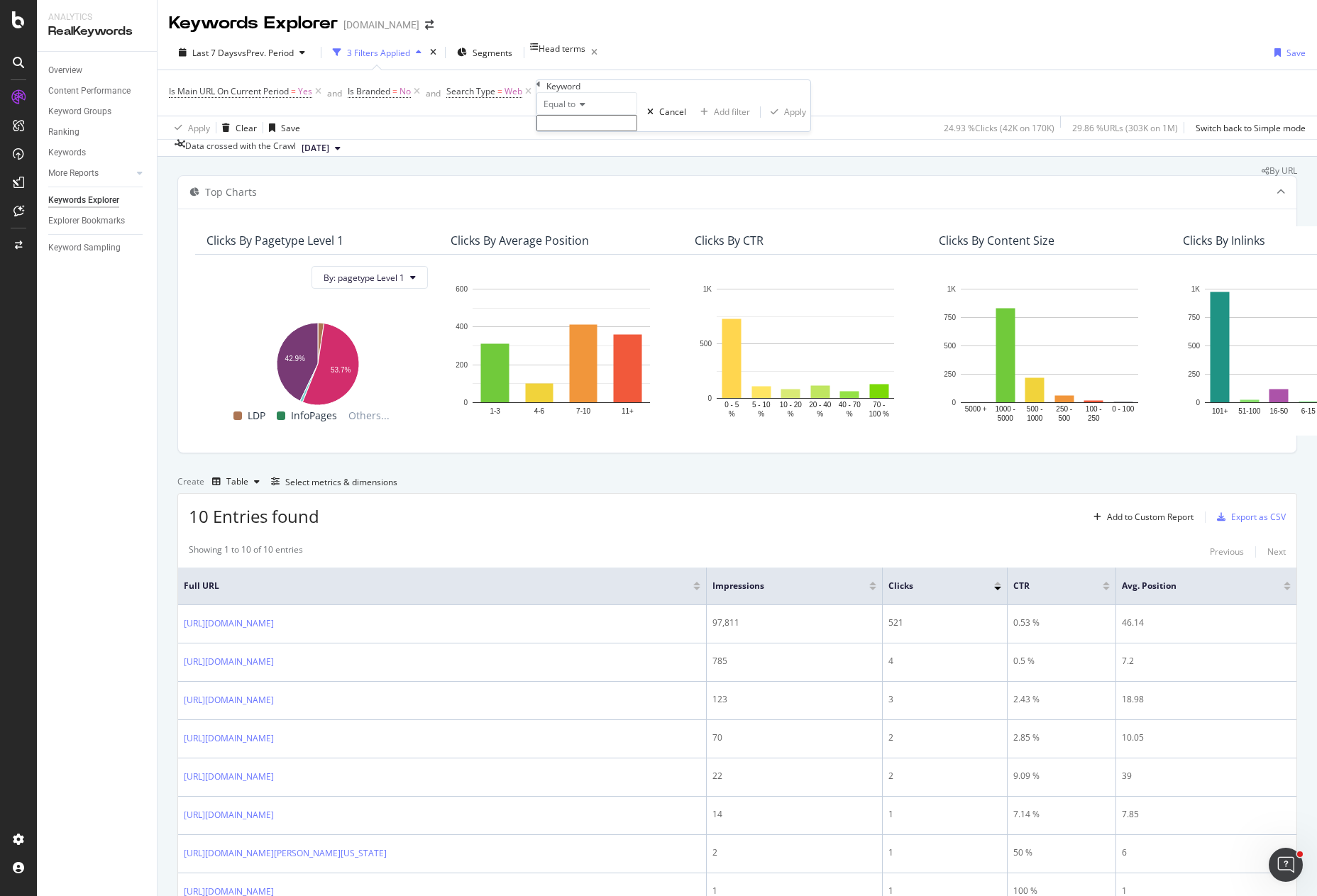
click at [576, 131] on input "text" at bounding box center [587, 123] width 100 height 16
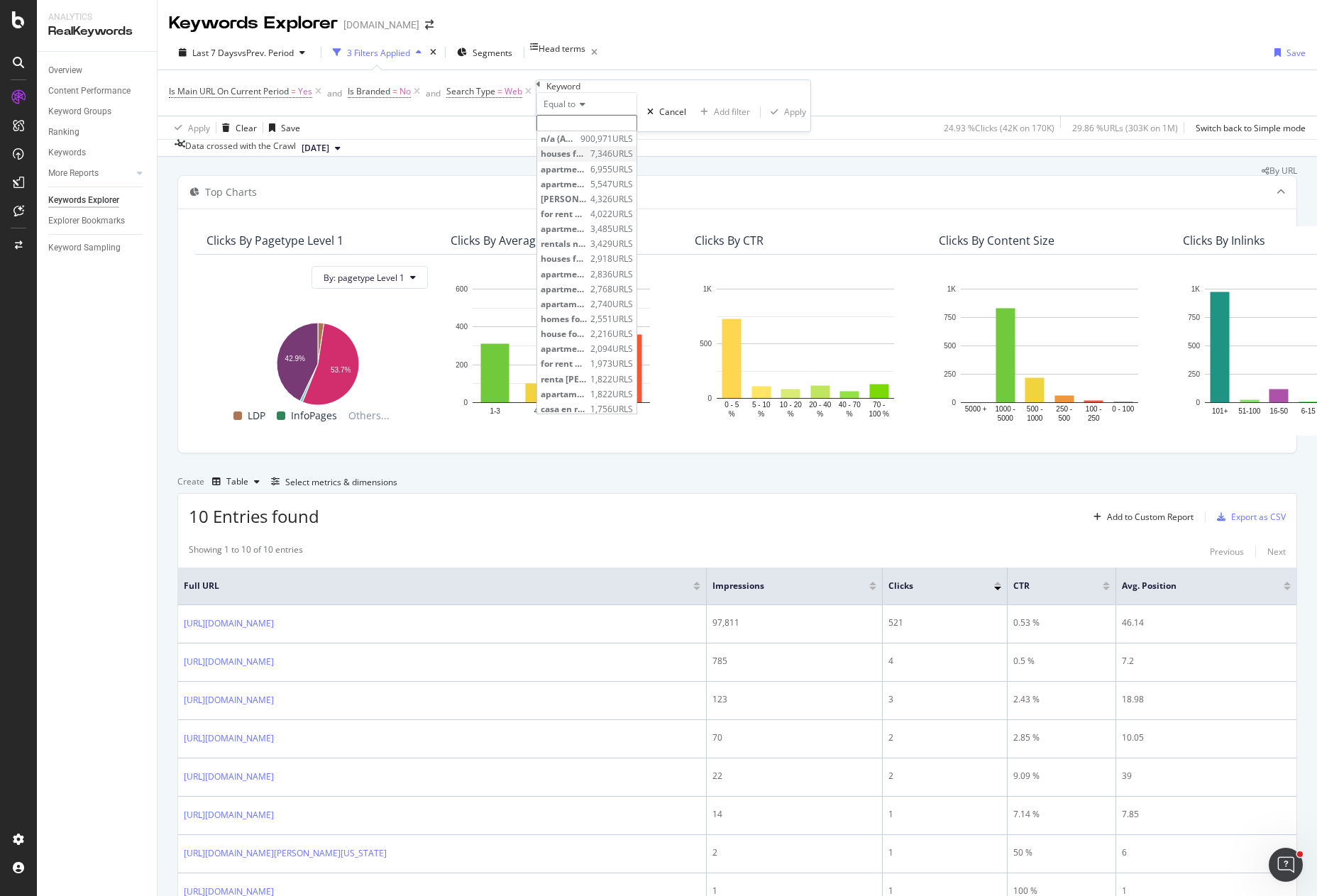
click at [587, 160] on span "houses for rent" at bounding box center [563, 154] width 46 height 12
type input "houses for rent"
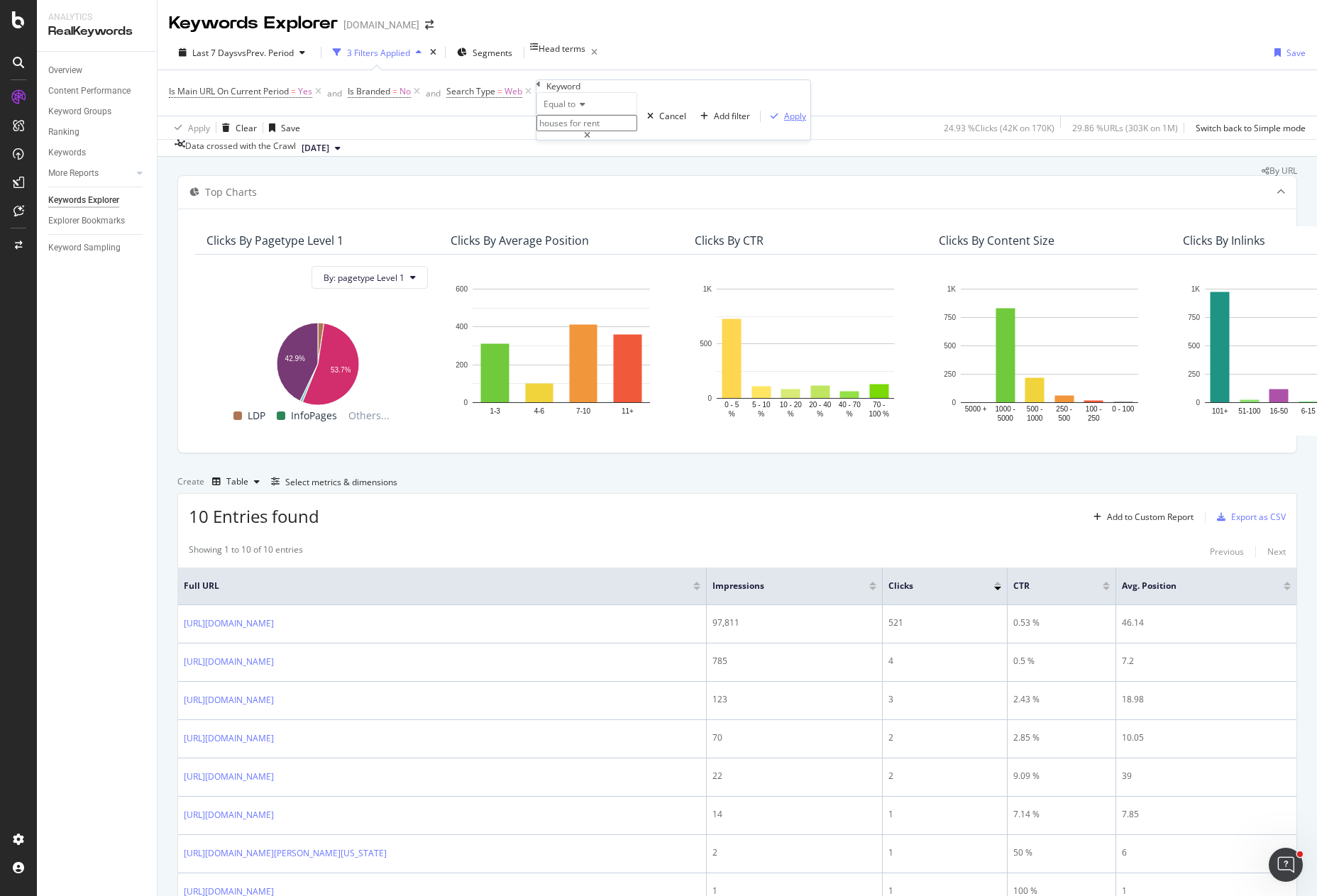
click at [765, 120] on div "button" at bounding box center [774, 116] width 19 height 8
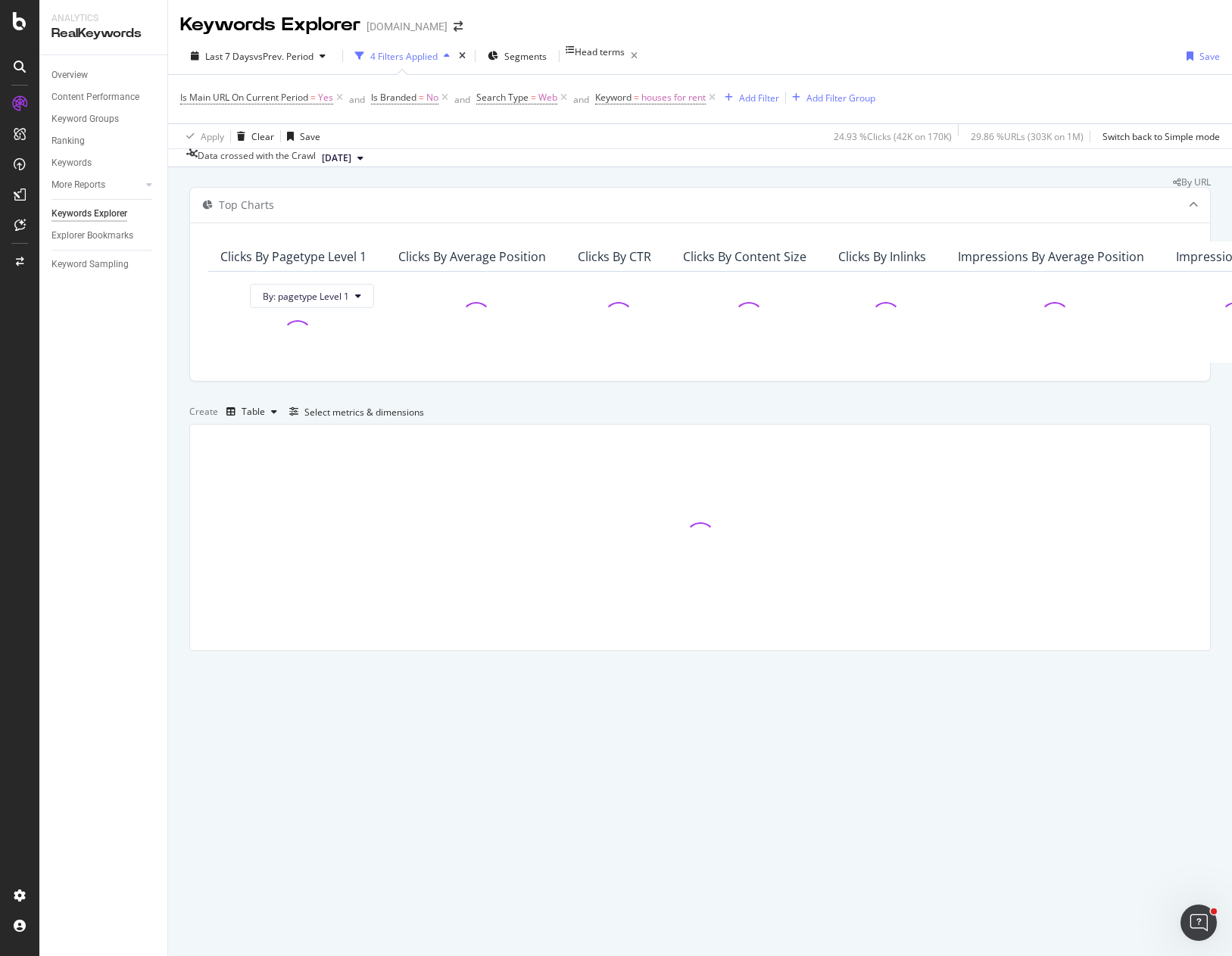
click at [927, 184] on div "By URL" at bounding box center [700, 182] width 1022 height 9
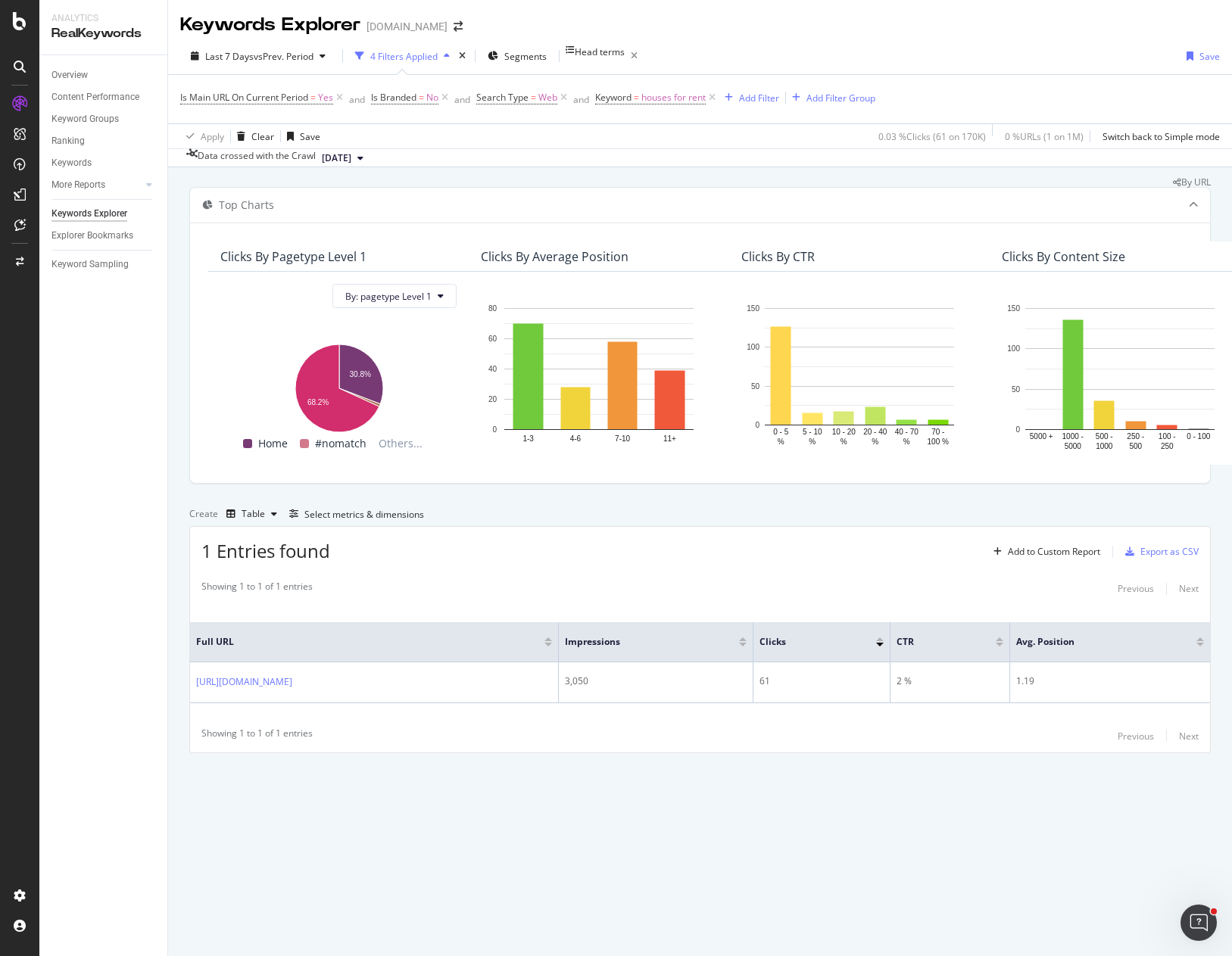
click at [935, 45] on div "Last 7 Days vs Prev. Period 4 Filters Applied Segments Head terms Save" at bounding box center [700, 58] width 1064 height 30
